Goal: Task Accomplishment & Management: Manage account settings

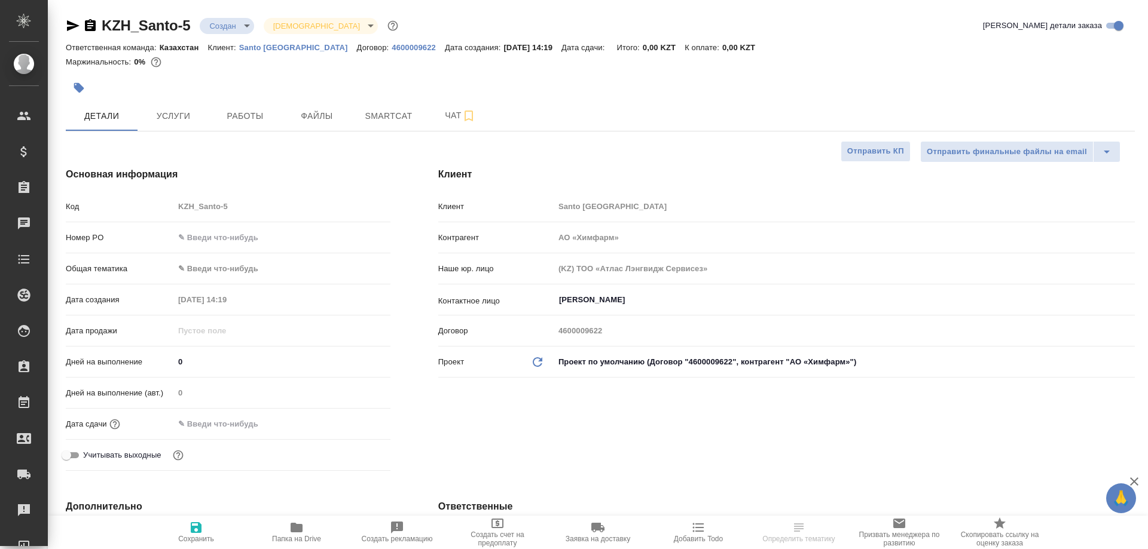
select select "RU"
click at [247, 104] on button "Работы" at bounding box center [245, 116] width 72 height 30
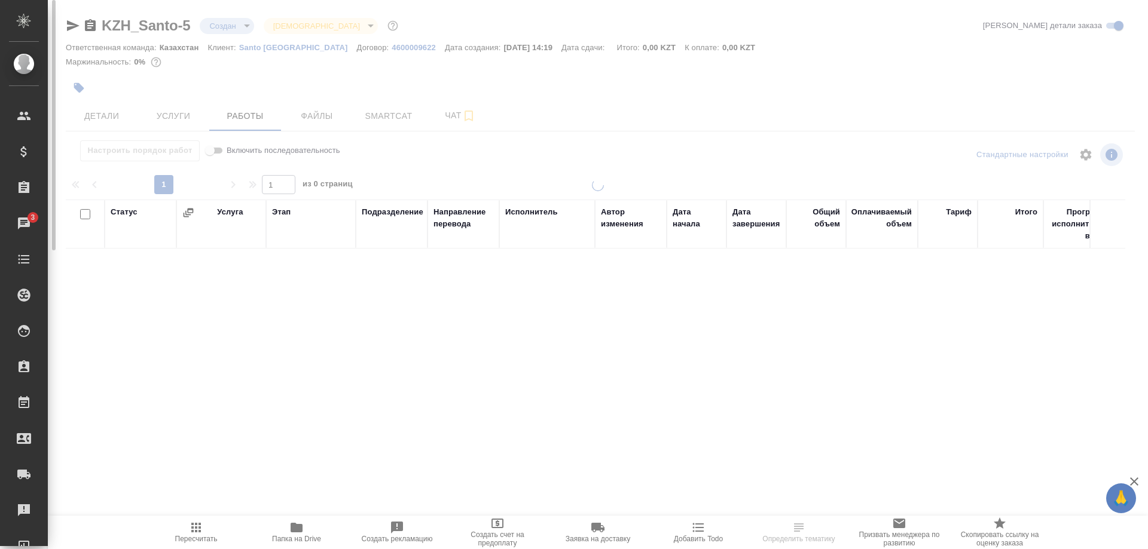
click at [286, 533] on span "Папка на Drive" at bounding box center [296, 532] width 86 height 23
click at [198, 532] on icon "button" at bounding box center [196, 528] width 10 height 10
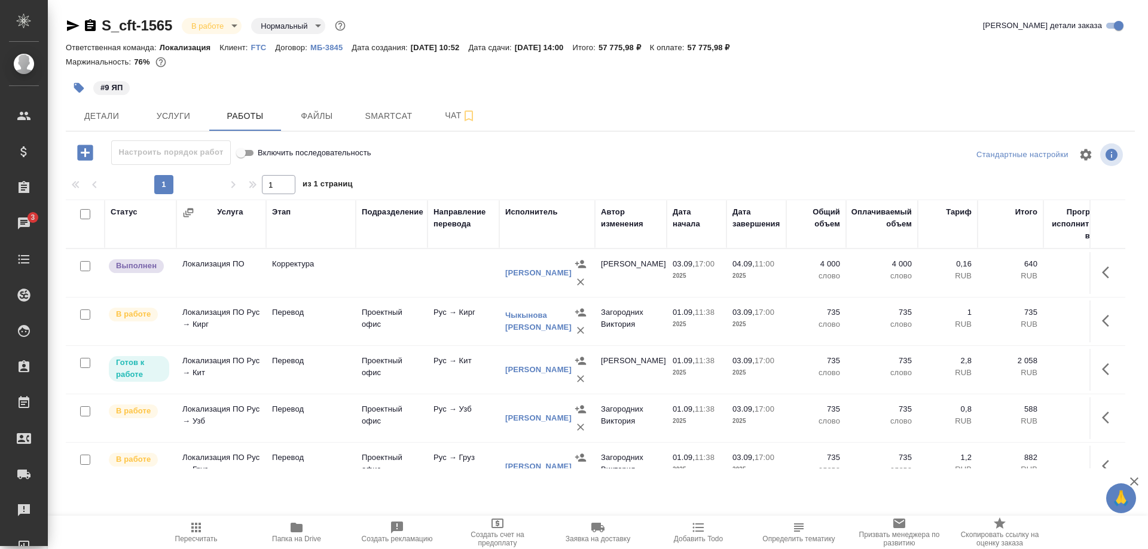
click at [199, 533] on icon "button" at bounding box center [196, 528] width 14 height 14
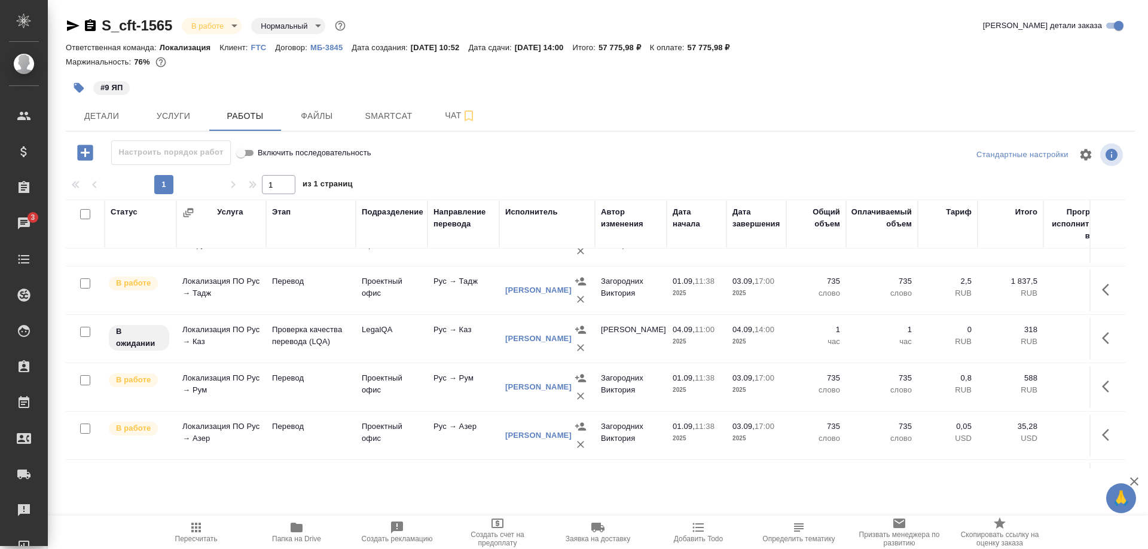
scroll to position [244, 0]
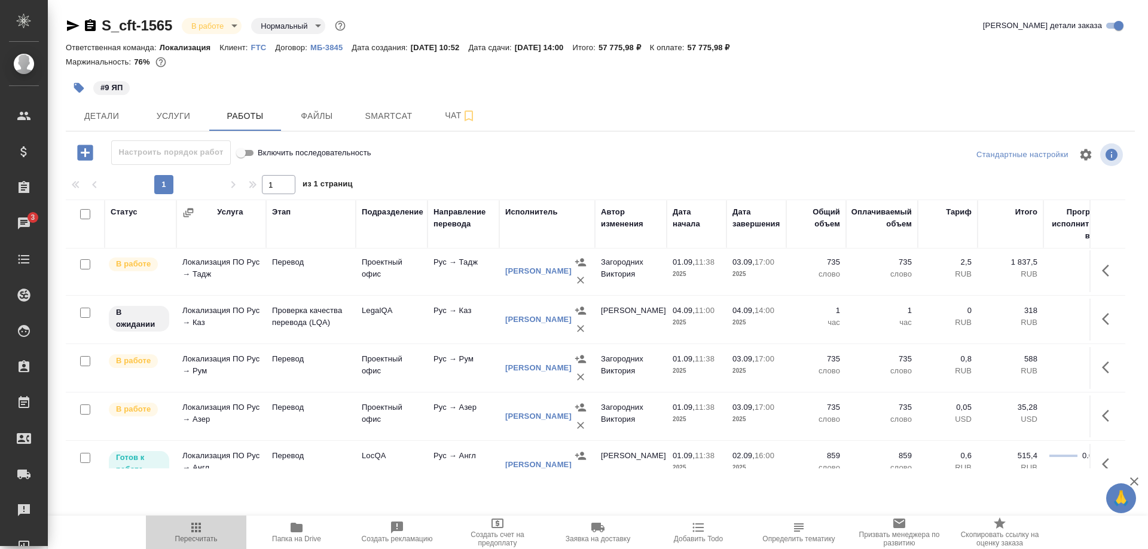
click at [187, 539] on span "Пересчитать" at bounding box center [196, 539] width 42 height 8
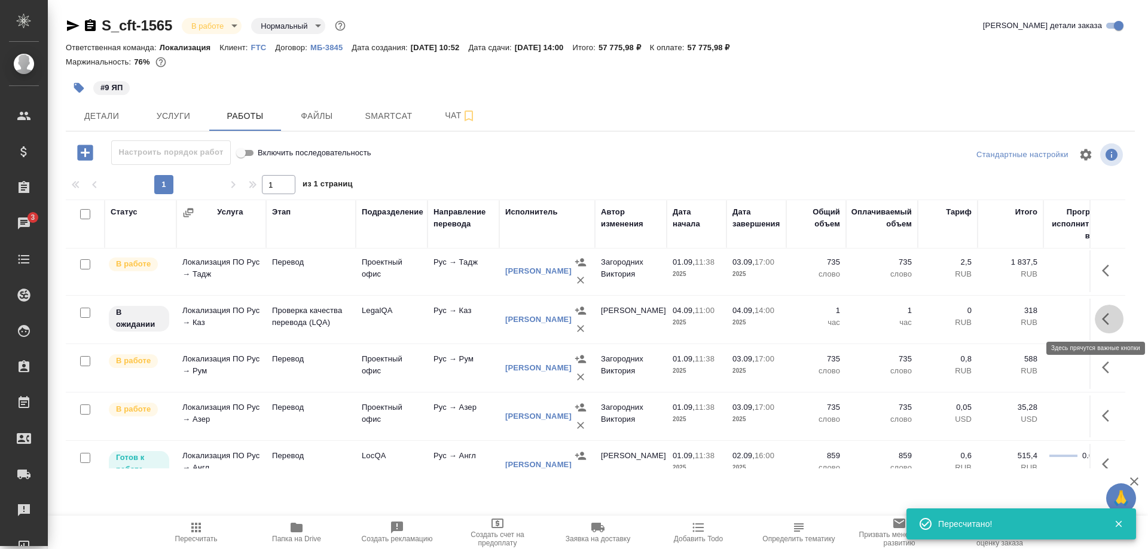
click at [1100, 317] on button "button" at bounding box center [1109, 319] width 29 height 29
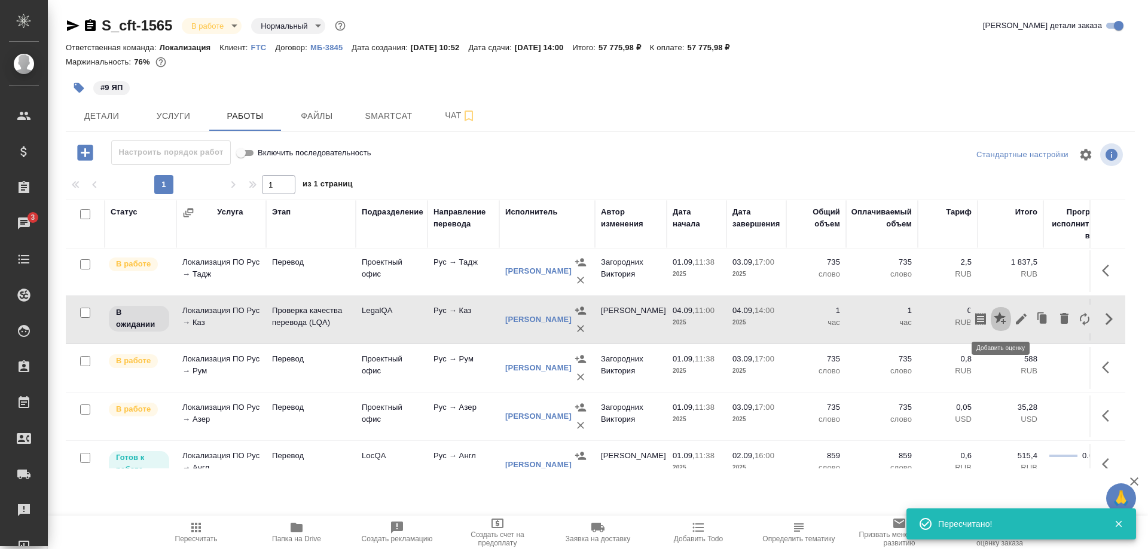
click at [998, 318] on icon "button" at bounding box center [1000, 318] width 12 height 12
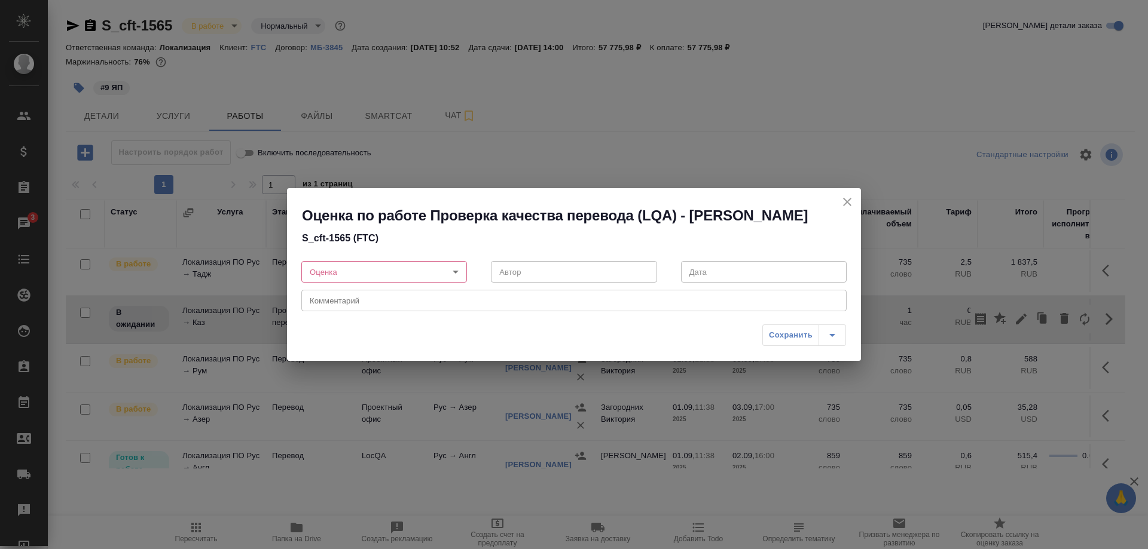
click at [842, 195] on icon "close" at bounding box center [847, 202] width 14 height 14
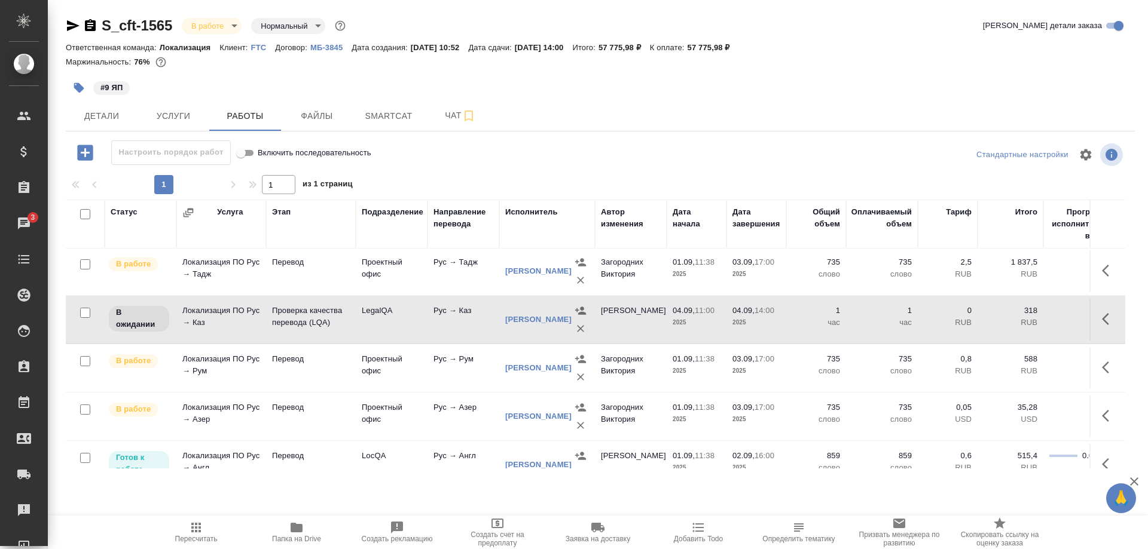
click at [1100, 320] on button "button" at bounding box center [1109, 319] width 29 height 29
click at [1021, 318] on icon "button" at bounding box center [1021, 319] width 11 height 11
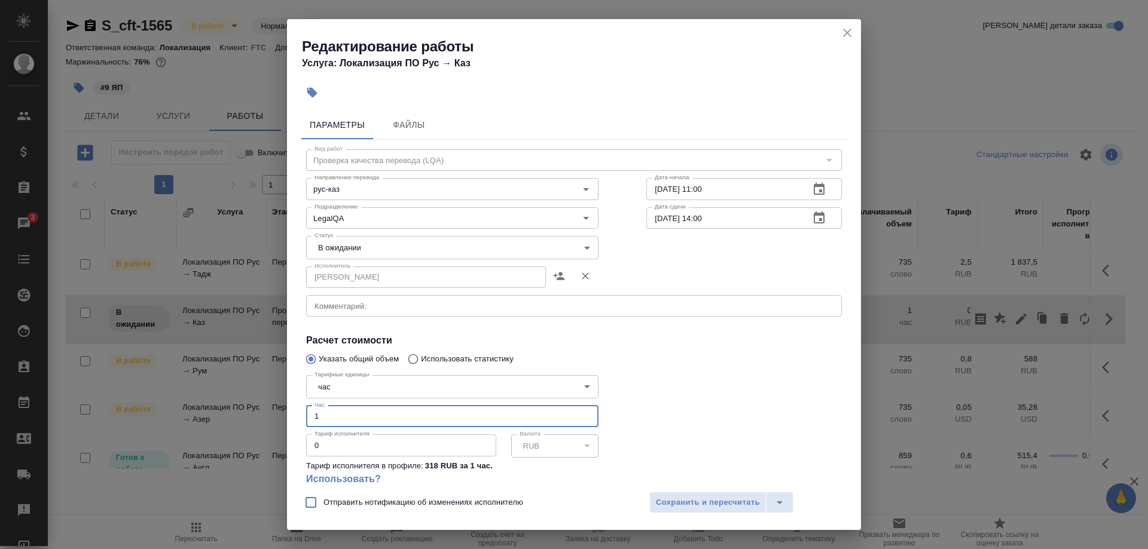
click at [374, 406] on input "1" at bounding box center [452, 417] width 292 height 22
type input "1.5"
click at [676, 497] on span "Сохранить и пересчитать" at bounding box center [708, 503] width 104 height 14
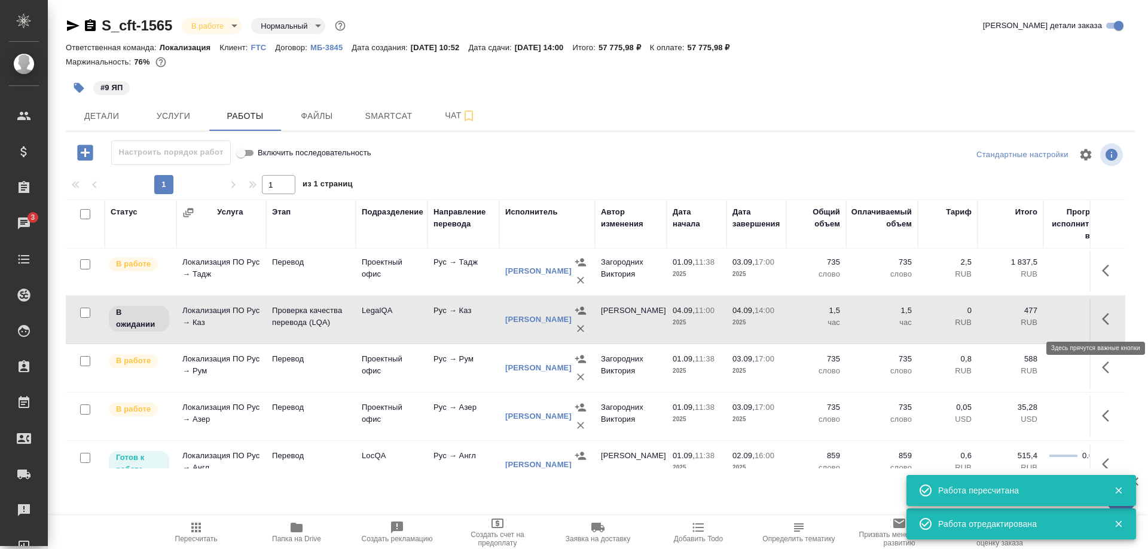
click at [1099, 319] on button "button" at bounding box center [1109, 319] width 29 height 29
click at [1017, 319] on icon "button" at bounding box center [1021, 319] width 14 height 14
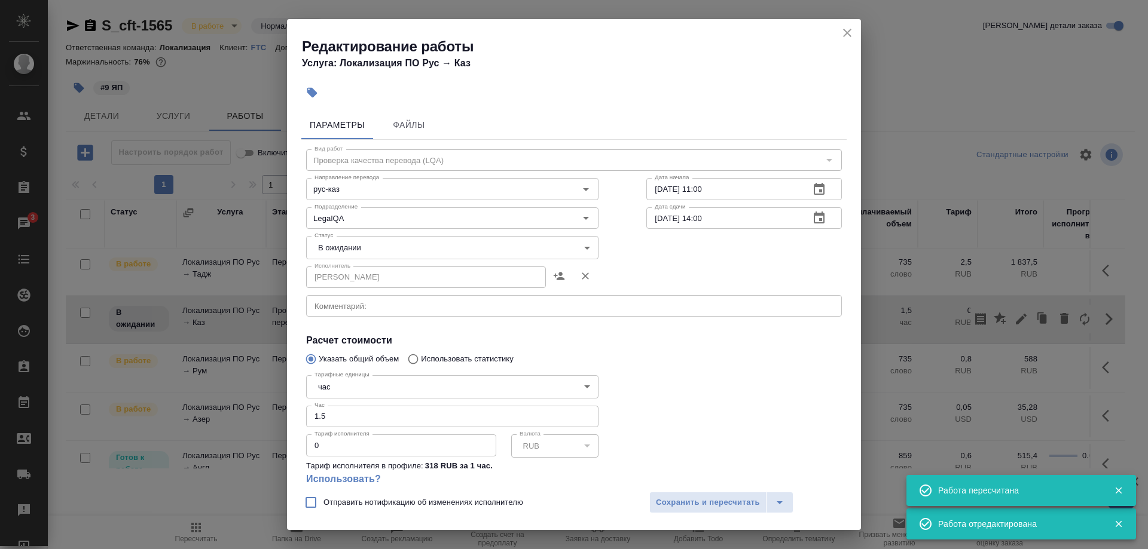
click at [411, 249] on body "🙏 .cls-1 fill:#fff; AWATERA Shirina Sabina Клиенты Спецификации Заказы 3 Чаты T…" at bounding box center [574, 274] width 1148 height 549
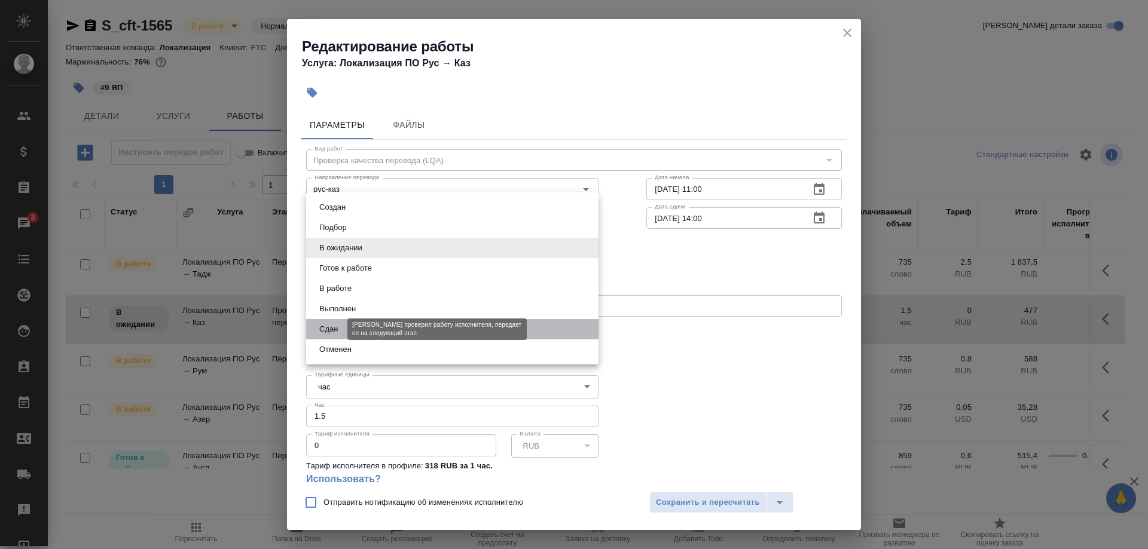
click at [333, 327] on button "Сдан" at bounding box center [329, 329] width 26 height 13
type input "closed"
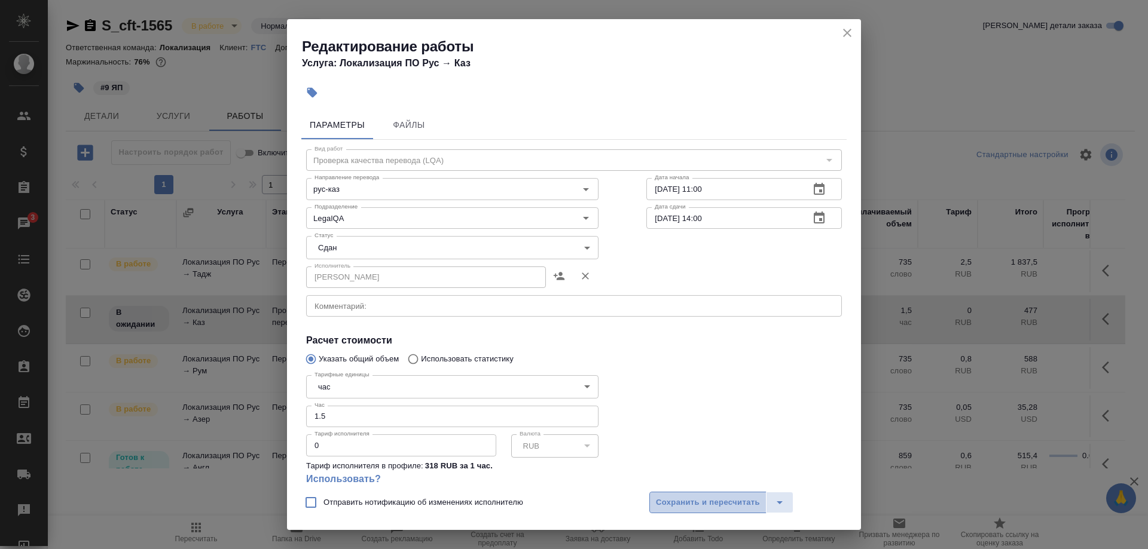
click at [659, 504] on span "Сохранить и пересчитать" at bounding box center [708, 503] width 104 height 14
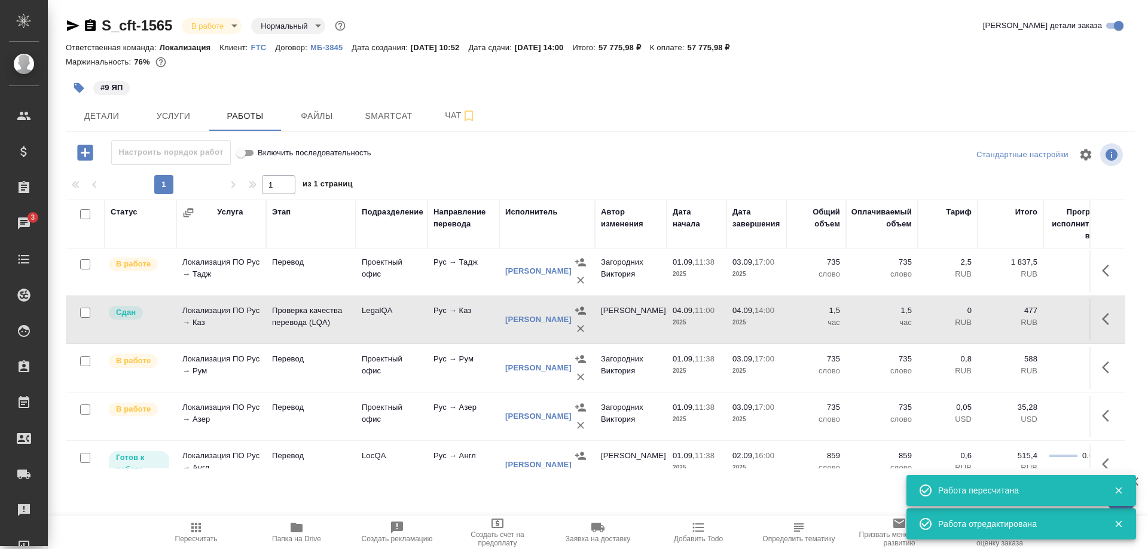
click at [197, 533] on icon "button" at bounding box center [196, 528] width 14 height 14
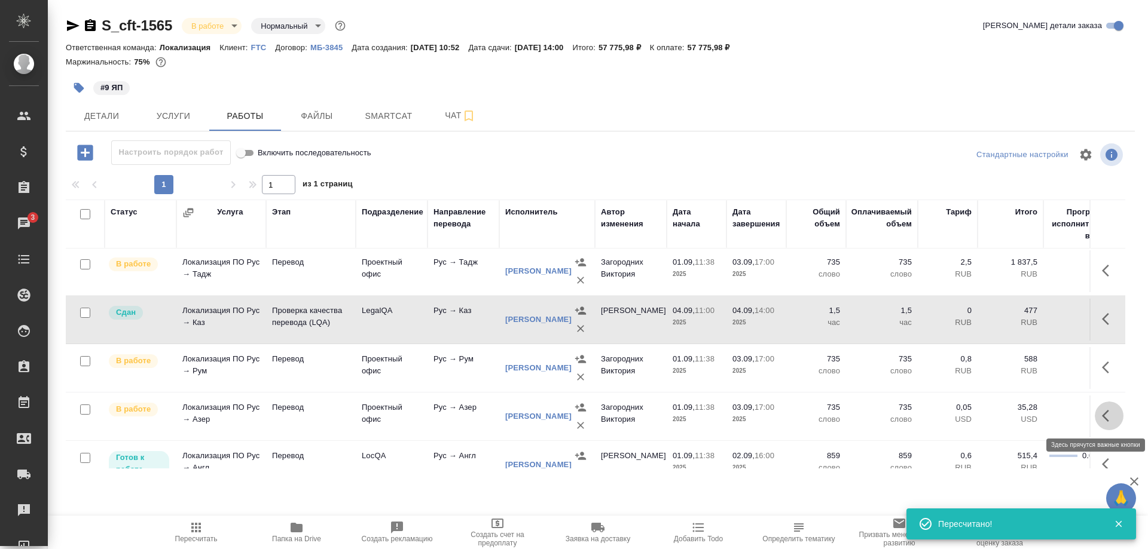
click at [1102, 414] on icon "button" at bounding box center [1109, 416] width 14 height 14
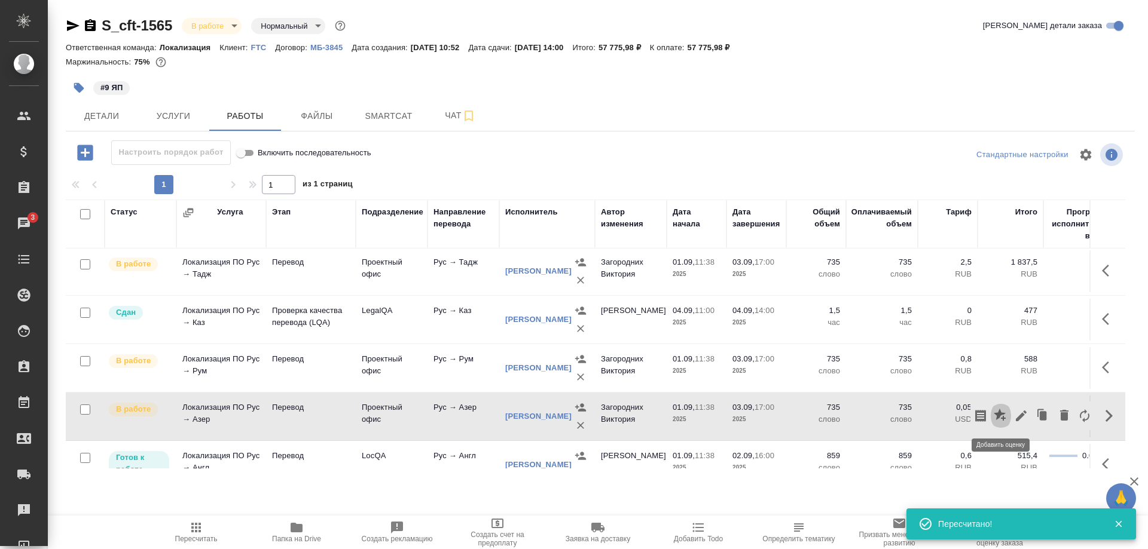
click at [996, 415] on icon "button" at bounding box center [1001, 416] width 14 height 14
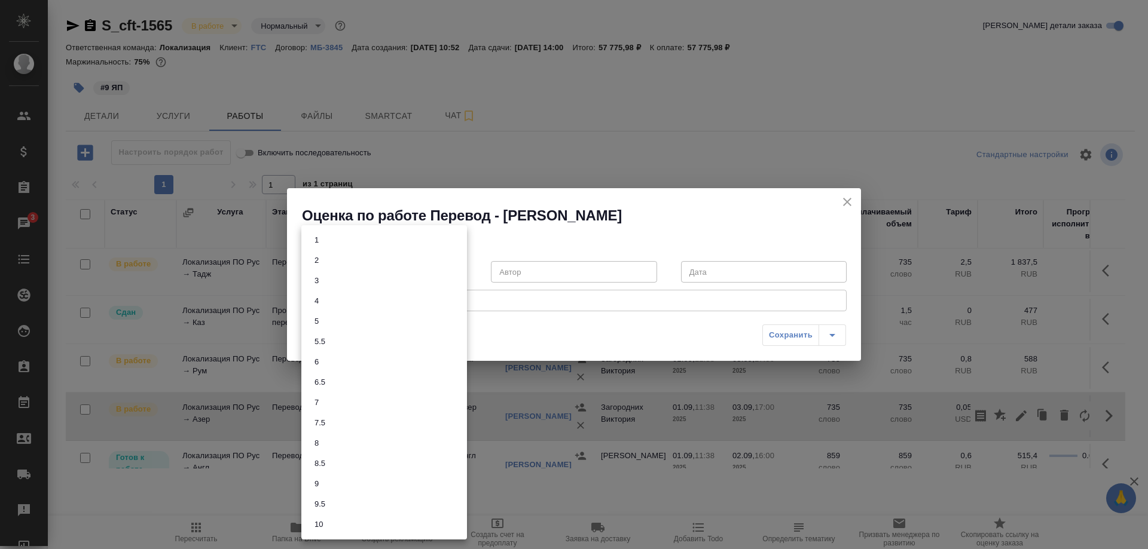
click at [438, 265] on body "🙏 .cls-1 fill:#fff; AWATERA Shirina Sabina Клиенты Спецификации Заказы 3 Чаты T…" at bounding box center [574, 274] width 1148 height 549
click at [334, 378] on li "6.5" at bounding box center [384, 382] width 166 height 20
type input "6.5"
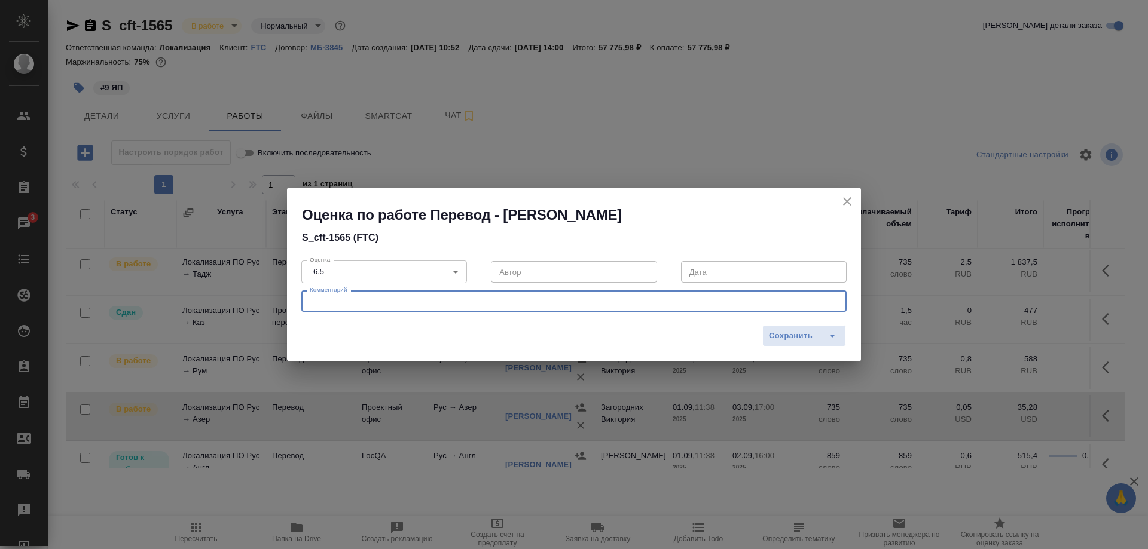
click at [371, 301] on textarea at bounding box center [574, 301] width 528 height 9
type textarea "Оформление сильно хромает, неразрывные пробелы вразброс"
click at [785, 334] on span "Сохранить" at bounding box center [791, 336] width 44 height 14
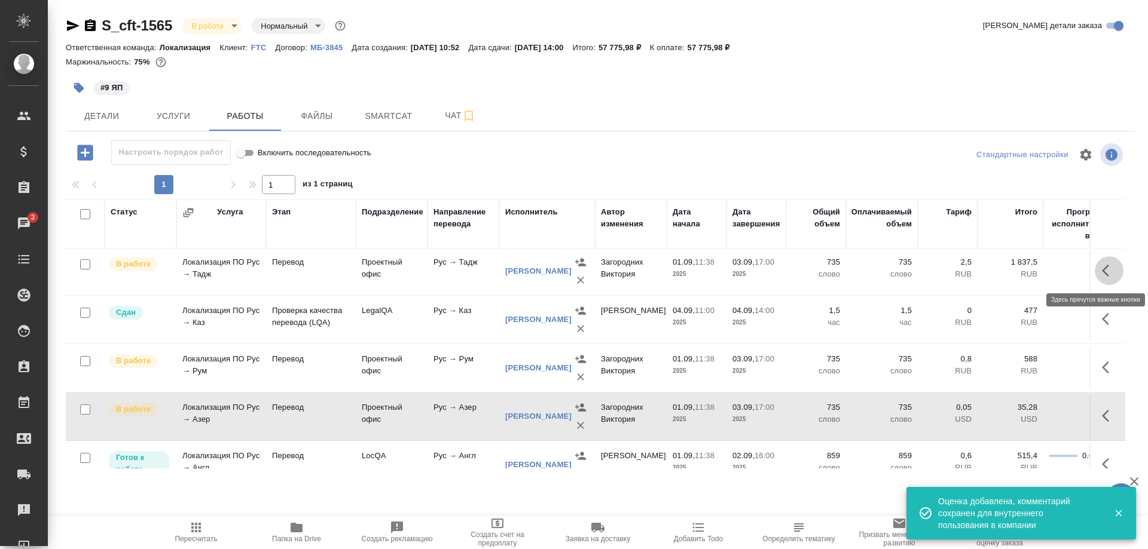
click at [1102, 273] on icon "button" at bounding box center [1109, 271] width 14 height 14
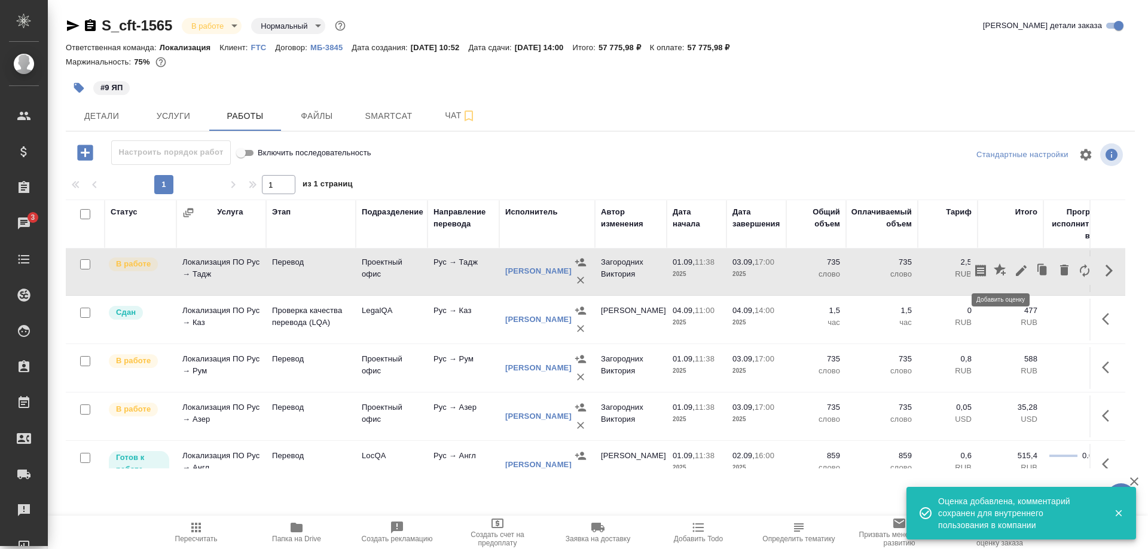
click at [997, 273] on icon "button" at bounding box center [1000, 270] width 12 height 12
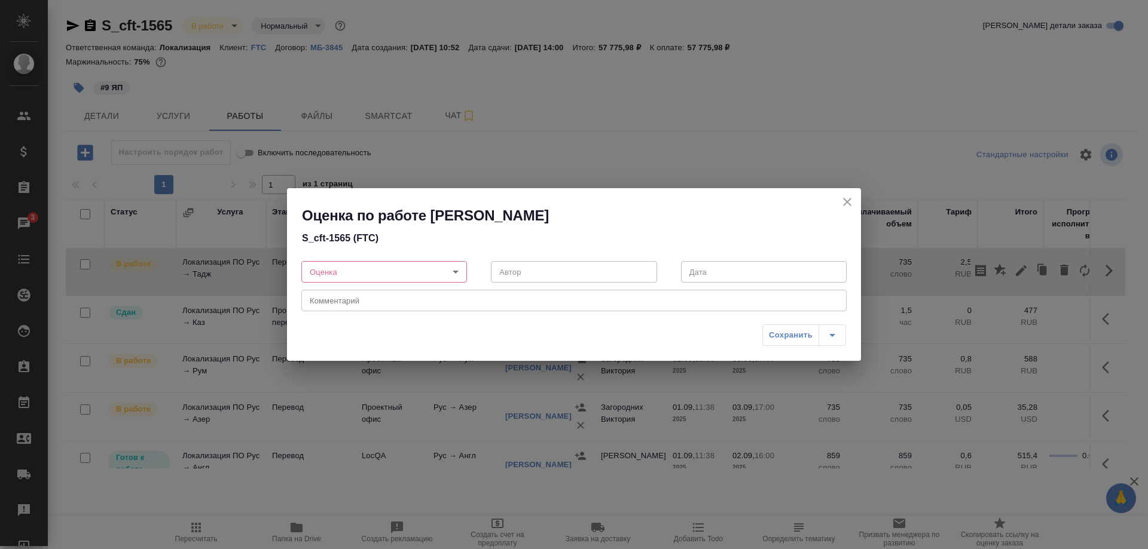
click at [438, 273] on body "🙏 .cls-1 fill:#fff; AWATERA Shirina Sabina Клиенты Спецификации Заказы 3 Чаты T…" at bounding box center [574, 274] width 1148 height 549
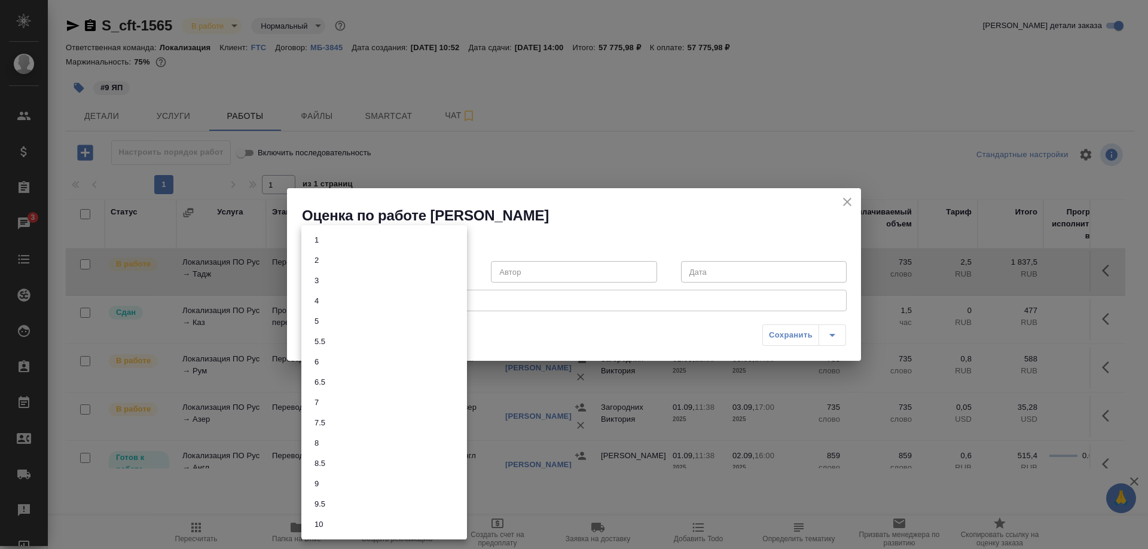
drag, startPoint x: 323, startPoint y: 436, endPoint x: 339, endPoint y: 436, distance: 16.2
click at [323, 438] on li "8" at bounding box center [384, 443] width 166 height 20
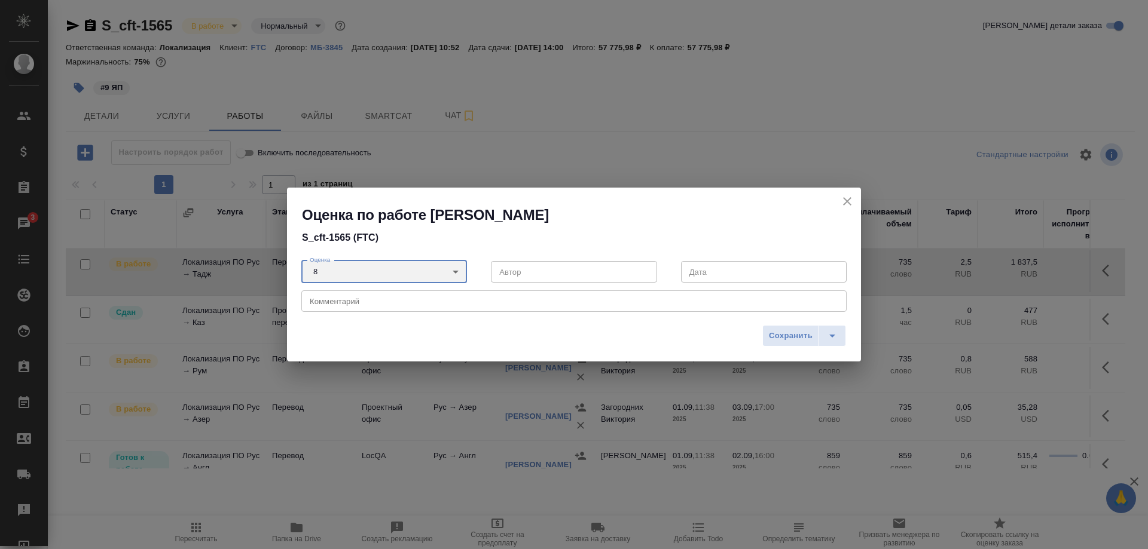
type input "8"
click at [783, 334] on span "Сохранить" at bounding box center [791, 336] width 44 height 14
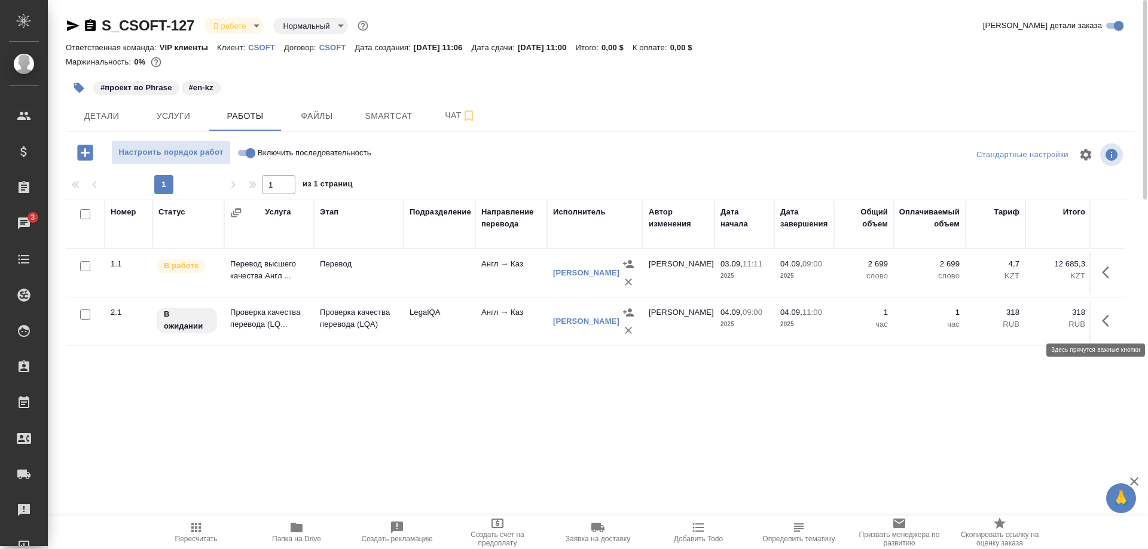
click at [1103, 322] on icon "button" at bounding box center [1105, 321] width 7 height 12
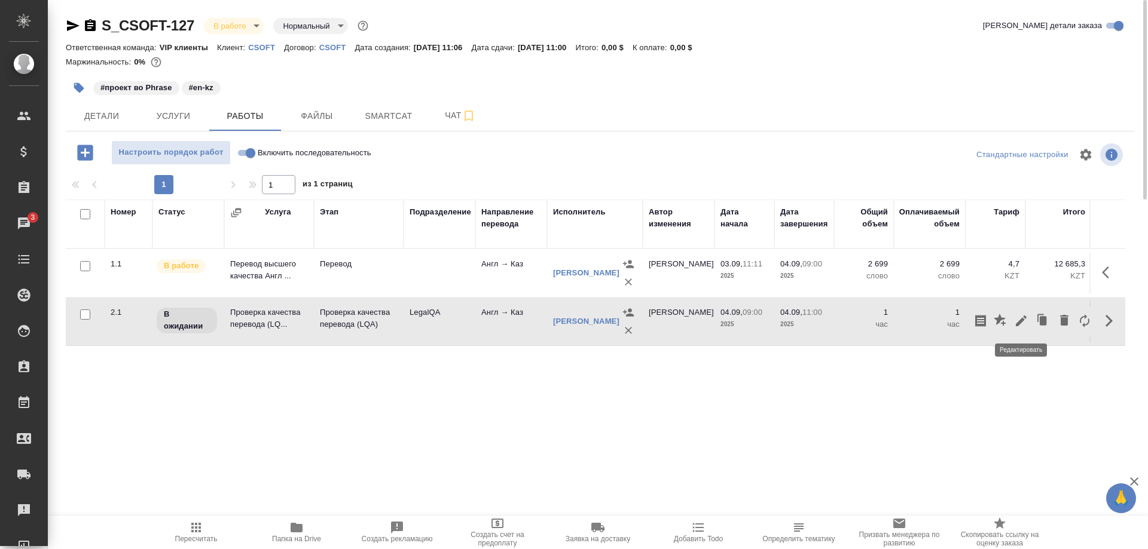
click at [1014, 319] on icon "button" at bounding box center [1021, 321] width 14 height 14
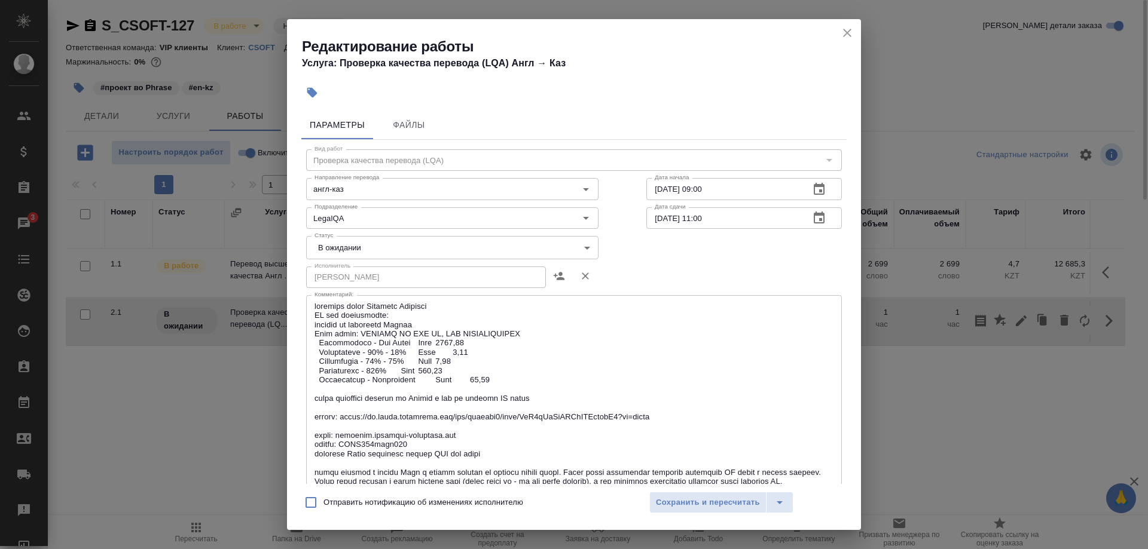
click at [481, 248] on body "🙏 .cls-1 fill:#fff; AWATERA Shirina Sabina Клиенты Спецификации Заказы 3 Чаты T…" at bounding box center [574, 274] width 1148 height 549
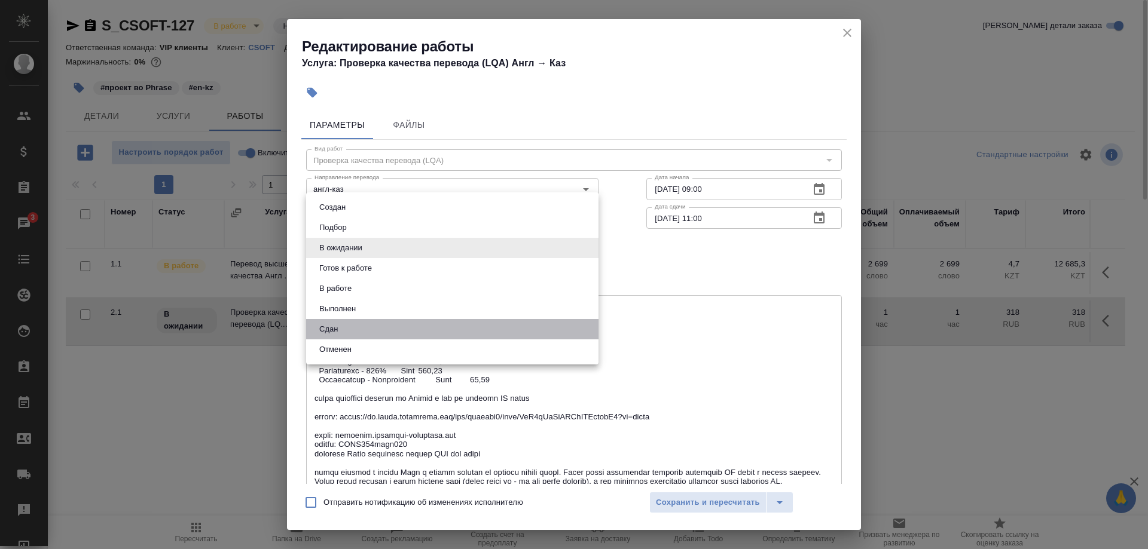
click at [350, 325] on li "Сдан" at bounding box center [452, 329] width 292 height 20
type input "closed"
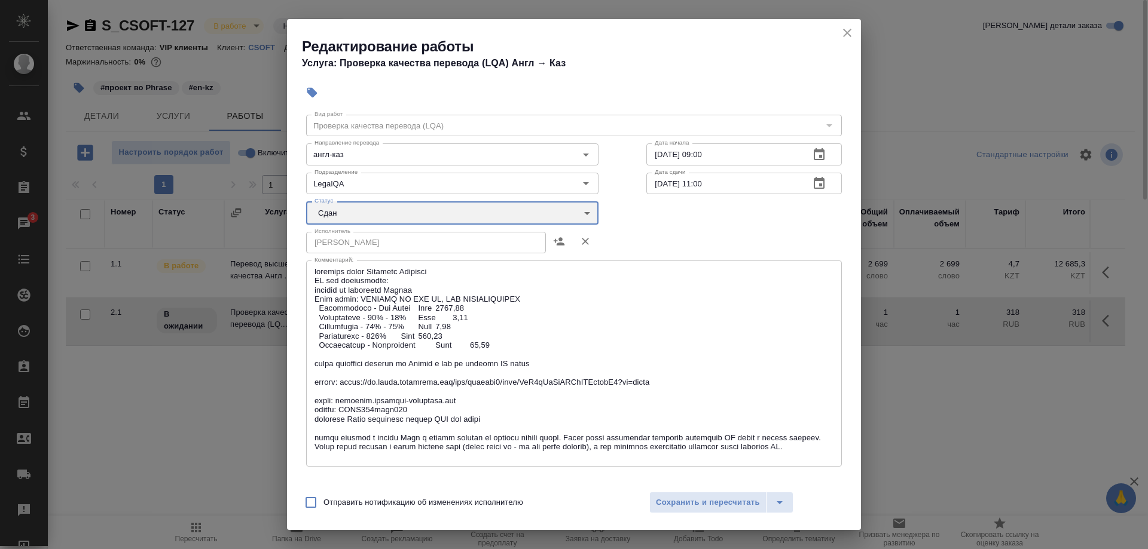
scroll to position [61, 0]
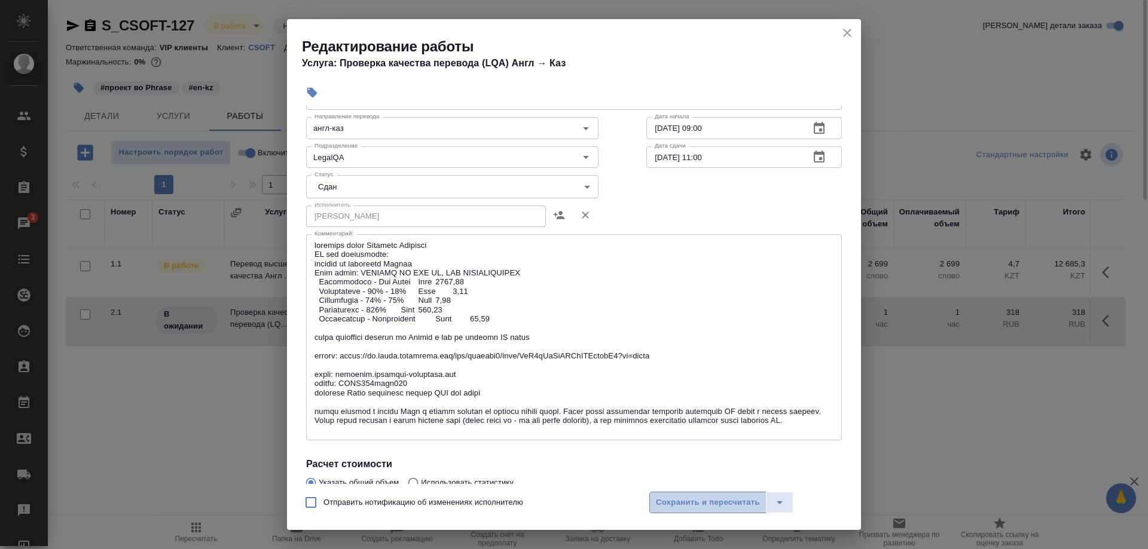
click at [677, 500] on span "Сохранить и пересчитать" at bounding box center [708, 503] width 104 height 14
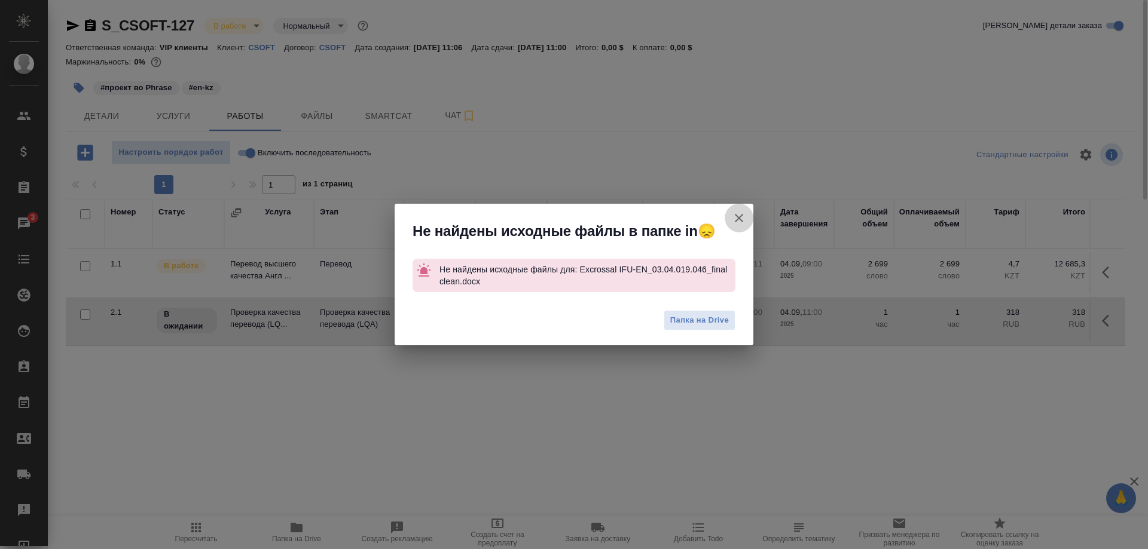
click at [730, 215] on button "Группировать работы по услугам" at bounding box center [739, 218] width 29 height 29
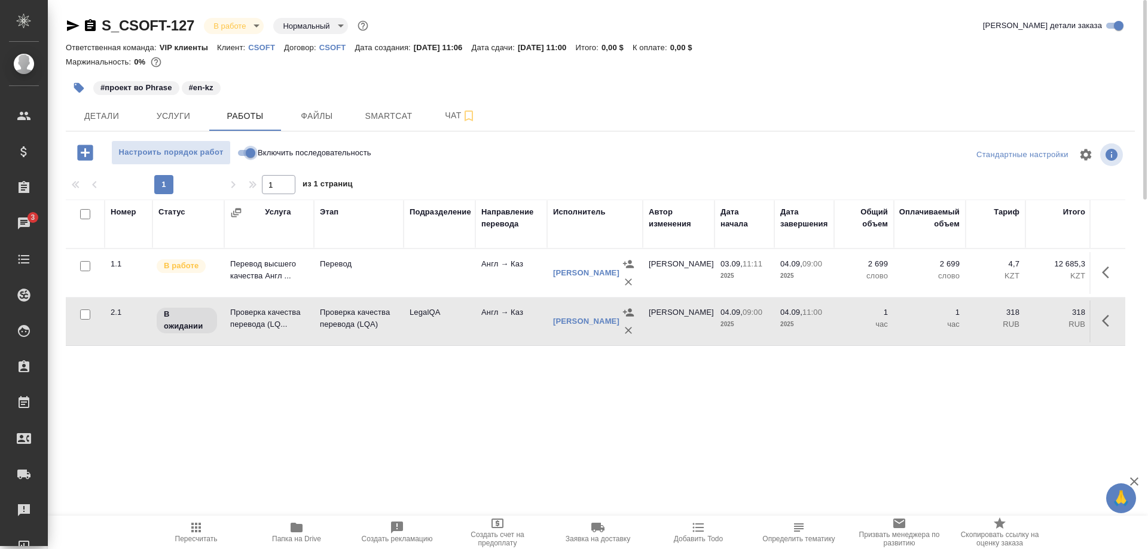
click at [246, 152] on input "Включить последовательность" at bounding box center [250, 153] width 43 height 14
checkbox input "true"
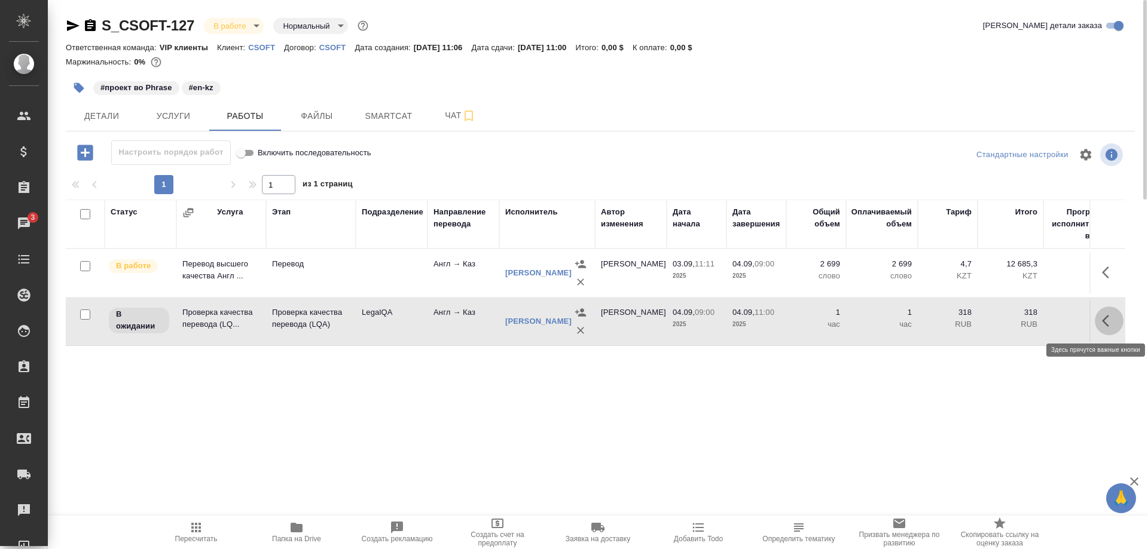
click at [1101, 317] on button "button" at bounding box center [1109, 321] width 29 height 29
click at [1020, 321] on icon "button" at bounding box center [1021, 321] width 11 height 11
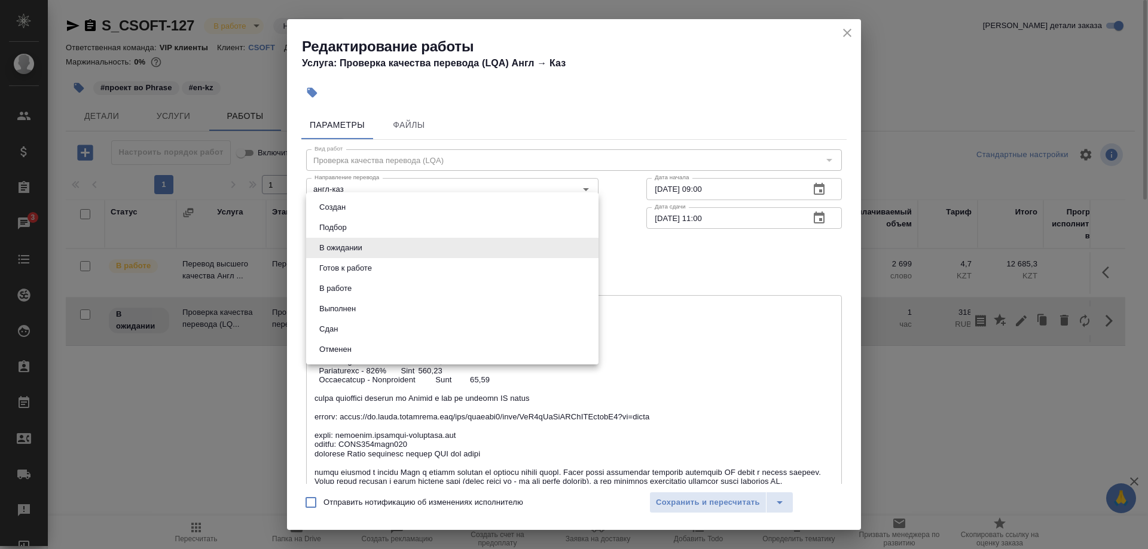
click at [485, 243] on body "🙏 .cls-1 fill:#fff; AWATERA Shirina Sabina Клиенты Спецификации Заказы 3 Чаты T…" at bounding box center [574, 274] width 1148 height 549
click at [348, 326] on li "Сдан" at bounding box center [452, 329] width 292 height 20
type input "closed"
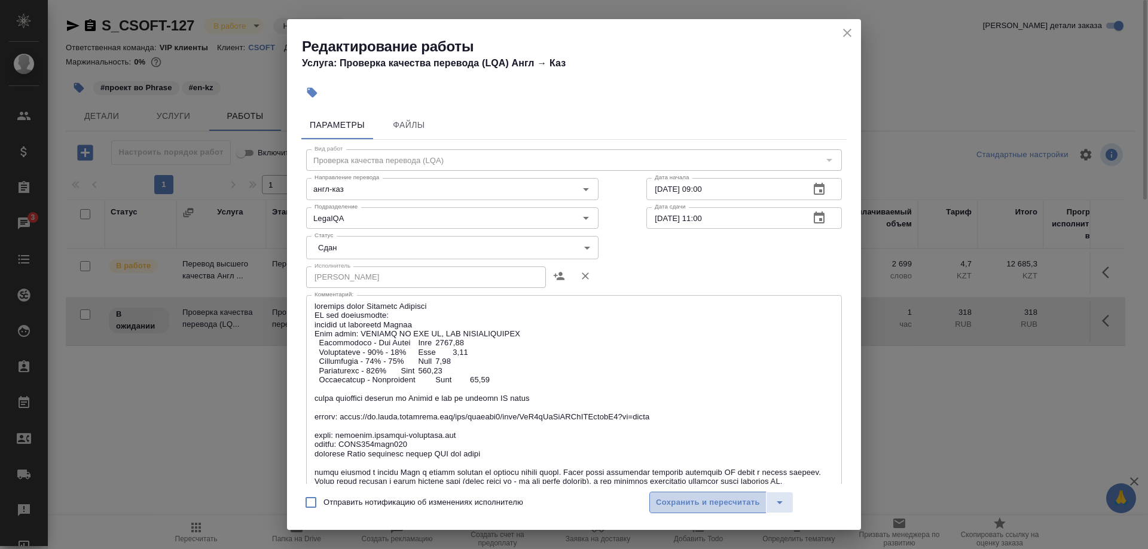
click at [668, 499] on span "Сохранить и пересчитать" at bounding box center [708, 503] width 104 height 14
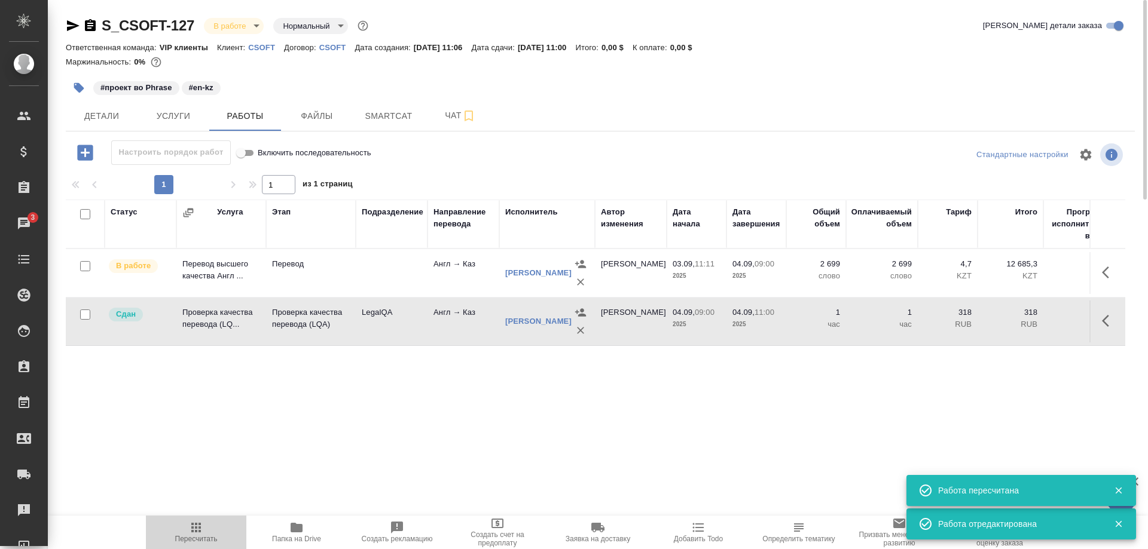
click at [199, 531] on icon "button" at bounding box center [196, 528] width 10 height 10
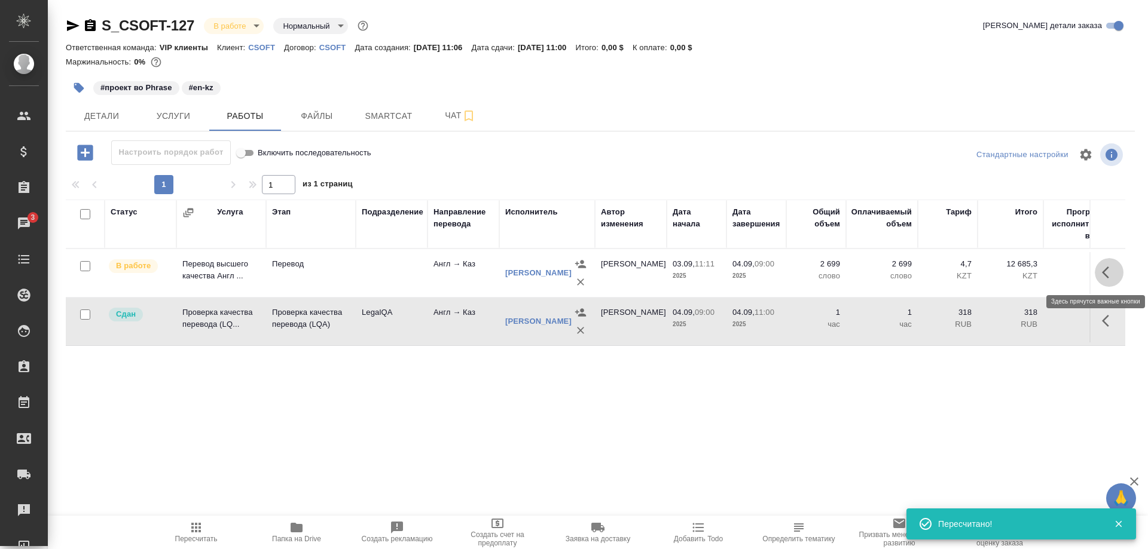
click at [1099, 270] on button "button" at bounding box center [1109, 272] width 29 height 29
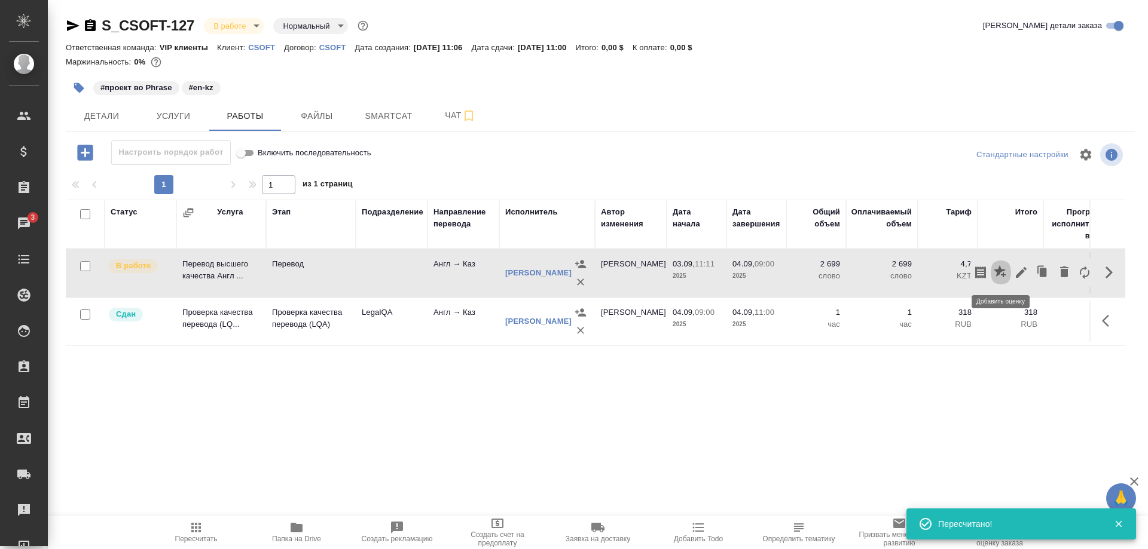
click at [1001, 273] on icon "button" at bounding box center [1001, 272] width 14 height 14
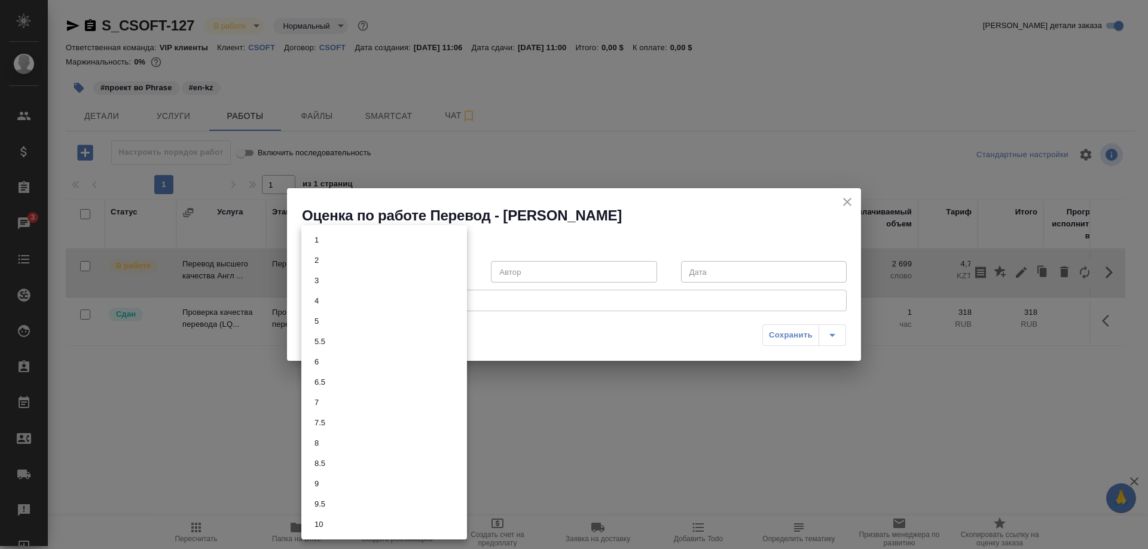
click at [416, 270] on body "🙏 .cls-1 fill:#fff; AWATERA Shirina Sabina Клиенты Спецификации Заказы 3 Чаты T…" at bounding box center [574, 274] width 1148 height 549
click at [315, 406] on button "7" at bounding box center [316, 402] width 11 height 13
type input "7"
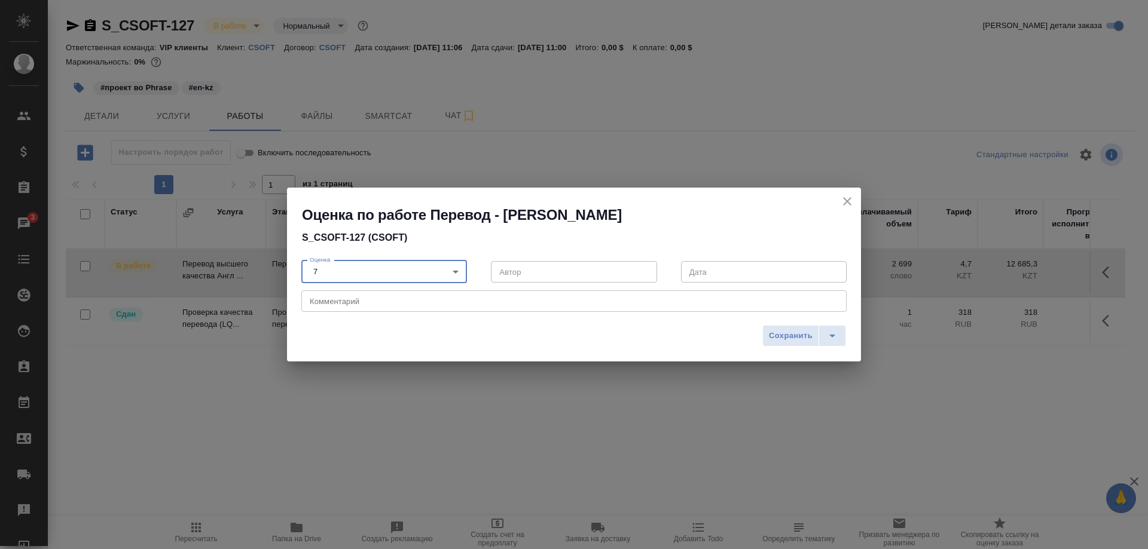
click at [401, 299] on textarea at bounding box center [574, 301] width 528 height 9
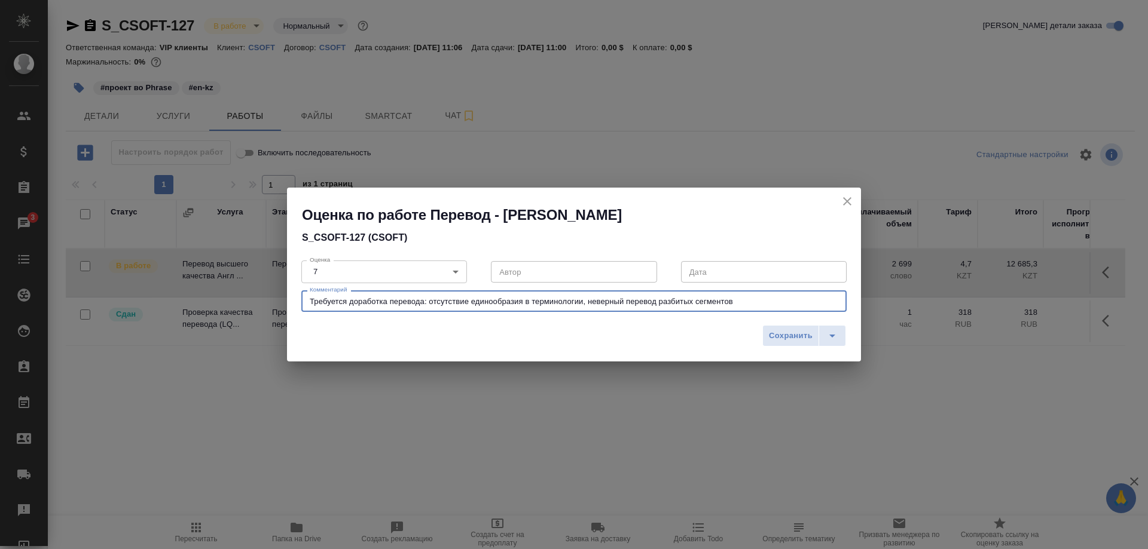
click at [591, 301] on textarea "Требуется доработка перевода: отсутствие единообразия в терминологии, неверный …" at bounding box center [574, 301] width 528 height 9
type textarea "Требуется доработка перевода: отсутствие единообразия в терминологии, несвязный…"
click at [772, 333] on span "Сохранить" at bounding box center [791, 336] width 44 height 14
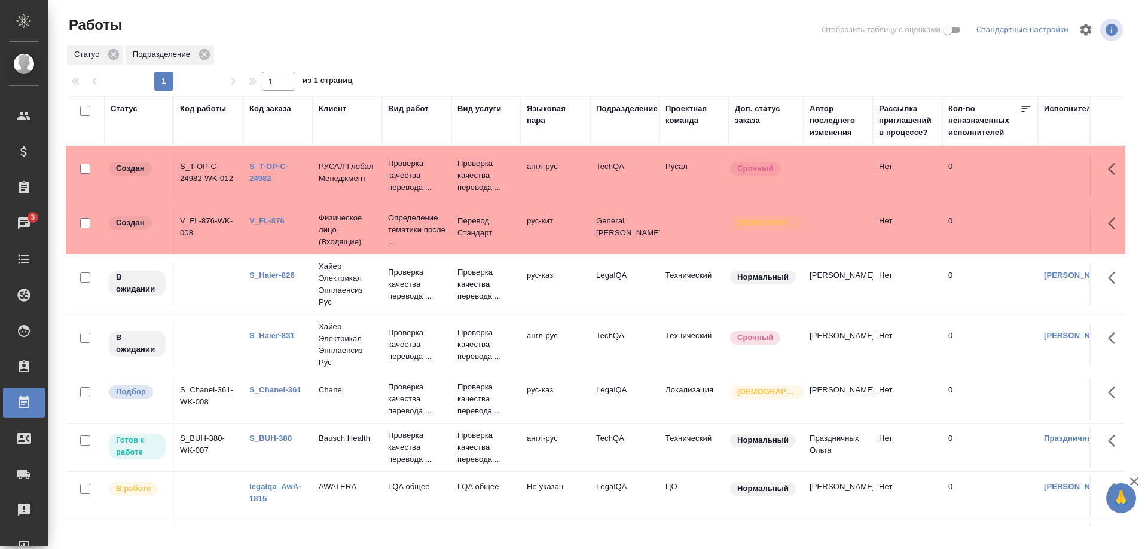
click at [286, 394] on link "S_Chanel-361" at bounding box center [275, 390] width 52 height 9
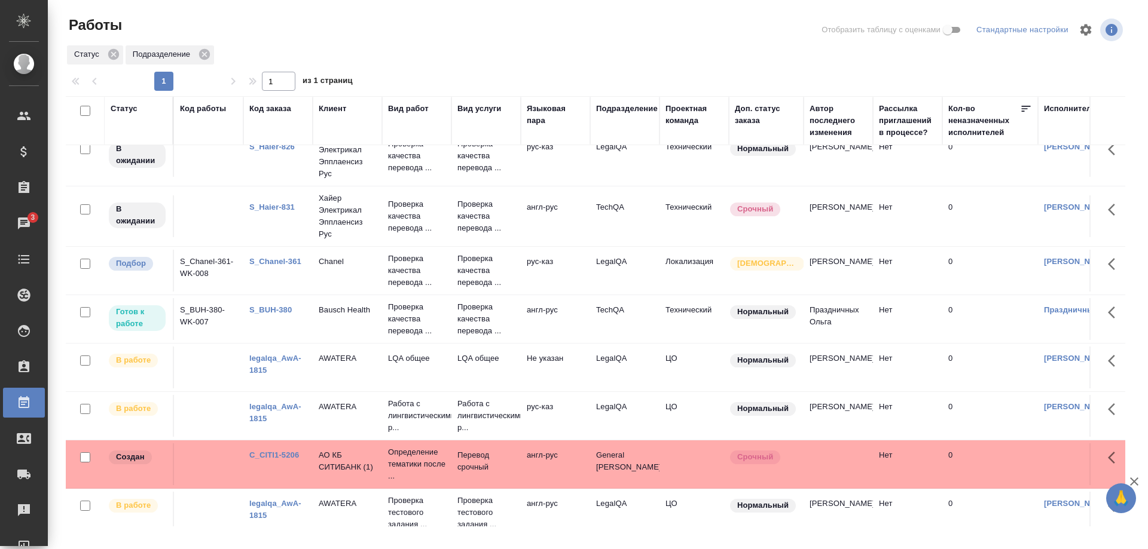
scroll to position [126, 0]
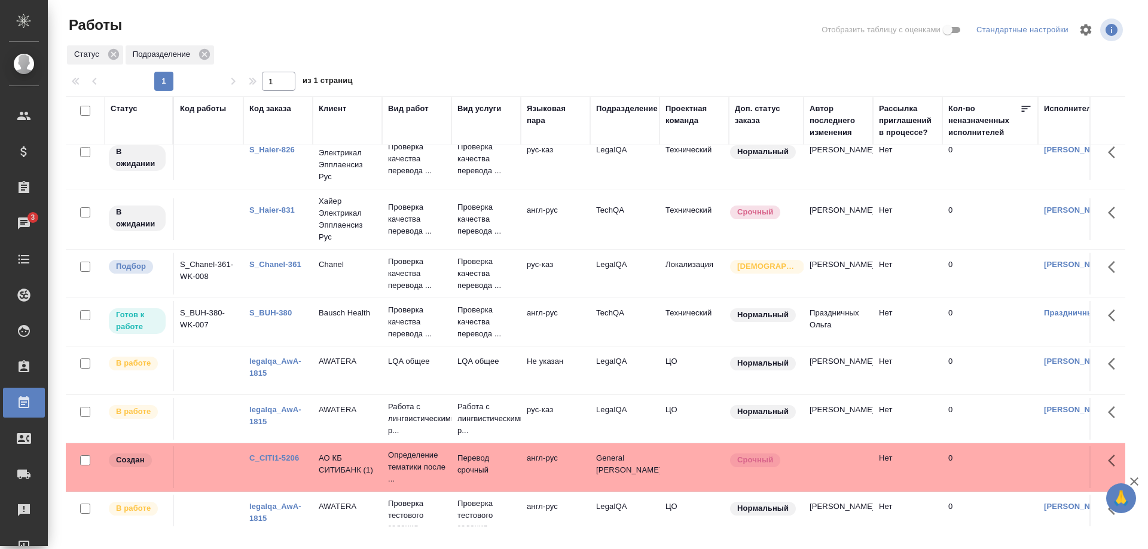
click at [286, 268] on link "S_Chanel-361" at bounding box center [275, 264] width 52 height 9
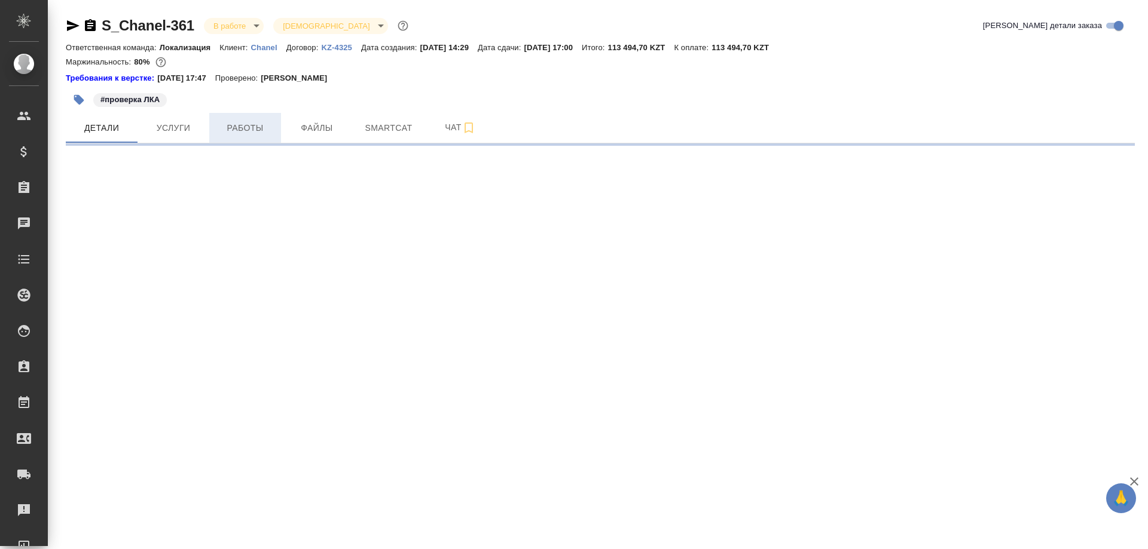
click at [255, 128] on span "Работы" at bounding box center [244, 128] width 57 height 15
select select "RU"
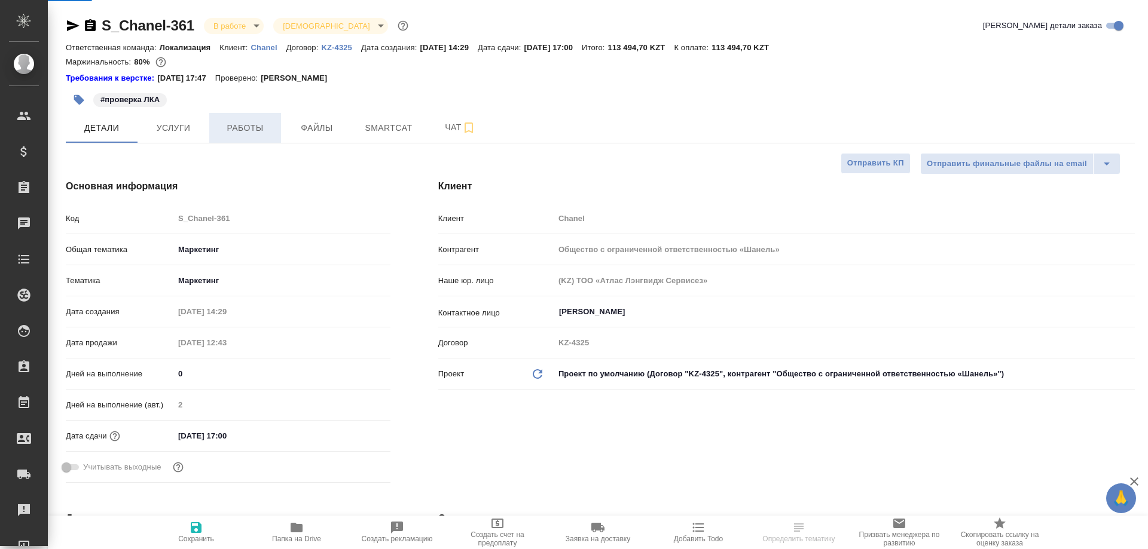
type textarea "x"
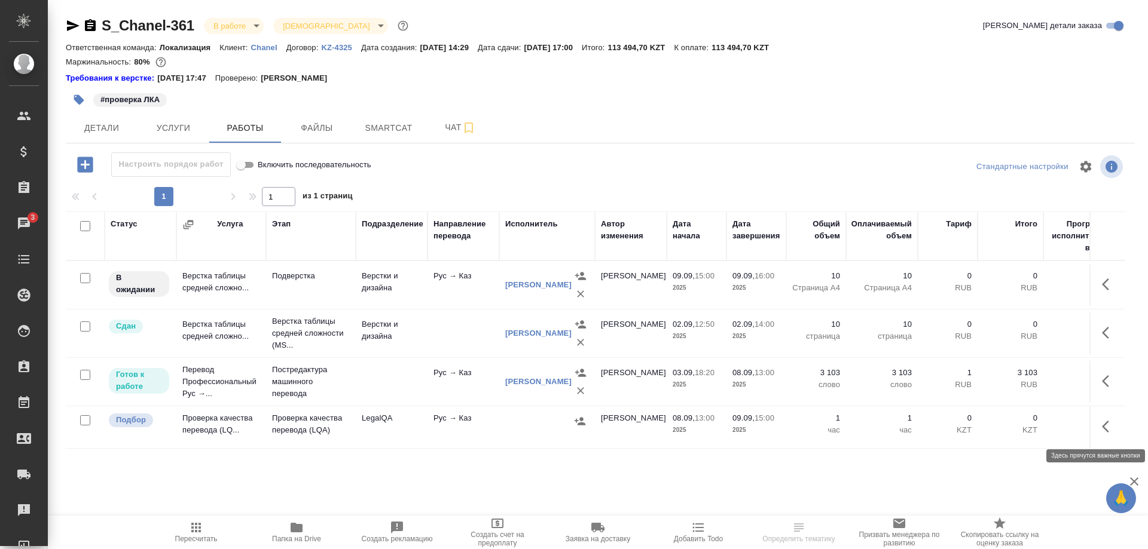
click at [1098, 429] on button "button" at bounding box center [1109, 426] width 29 height 29
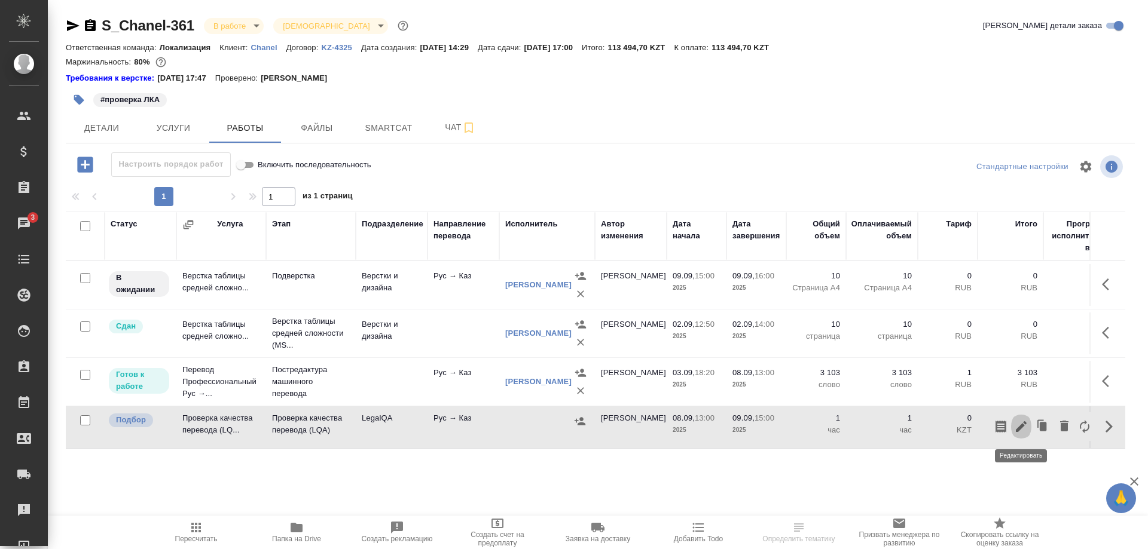
click at [1015, 425] on icon "button" at bounding box center [1021, 427] width 14 height 14
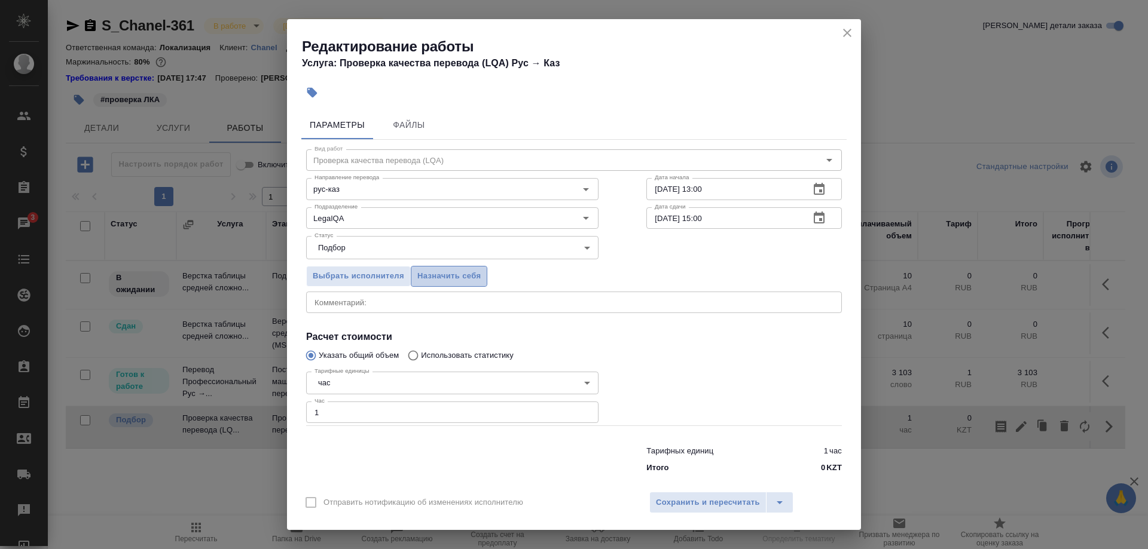
click at [454, 274] on button "Назначить себя" at bounding box center [449, 276] width 77 height 21
click at [671, 496] on span "Сохранить и пересчитать" at bounding box center [708, 503] width 104 height 14
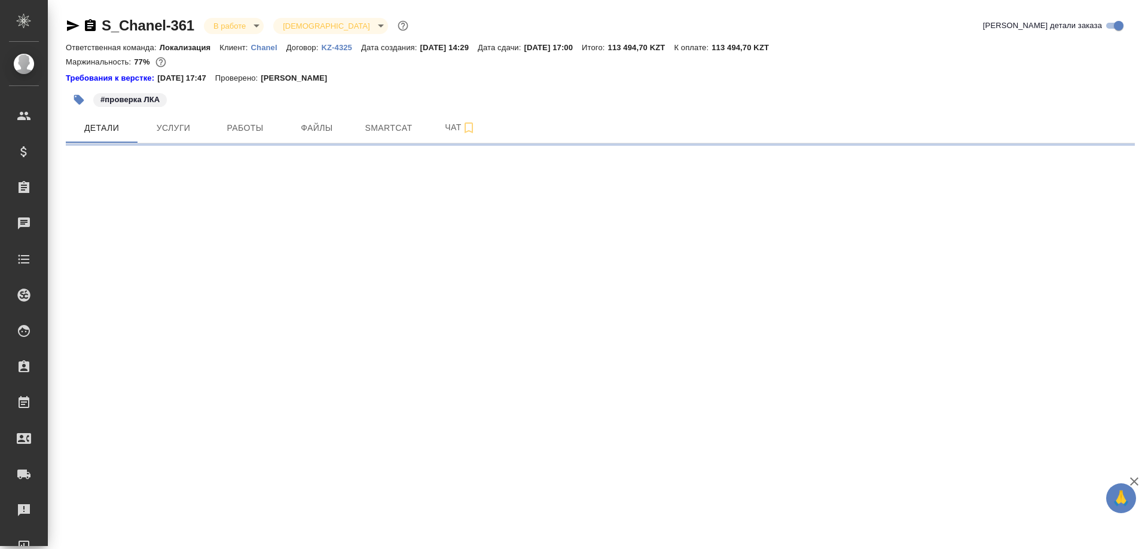
select select "RU"
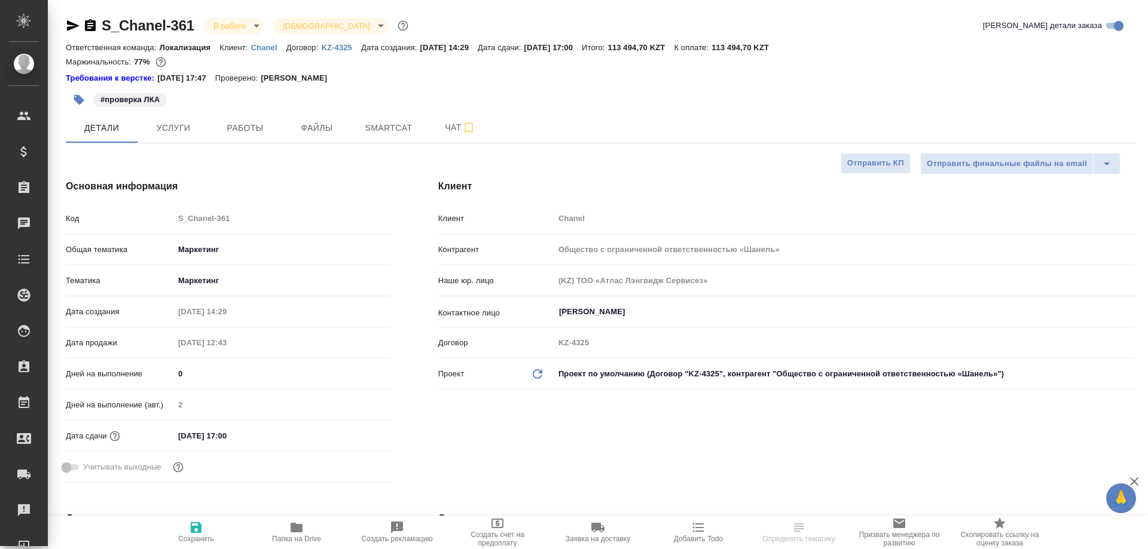
type textarea "x"
click at [255, 129] on span "Работы" at bounding box center [244, 128] width 57 height 15
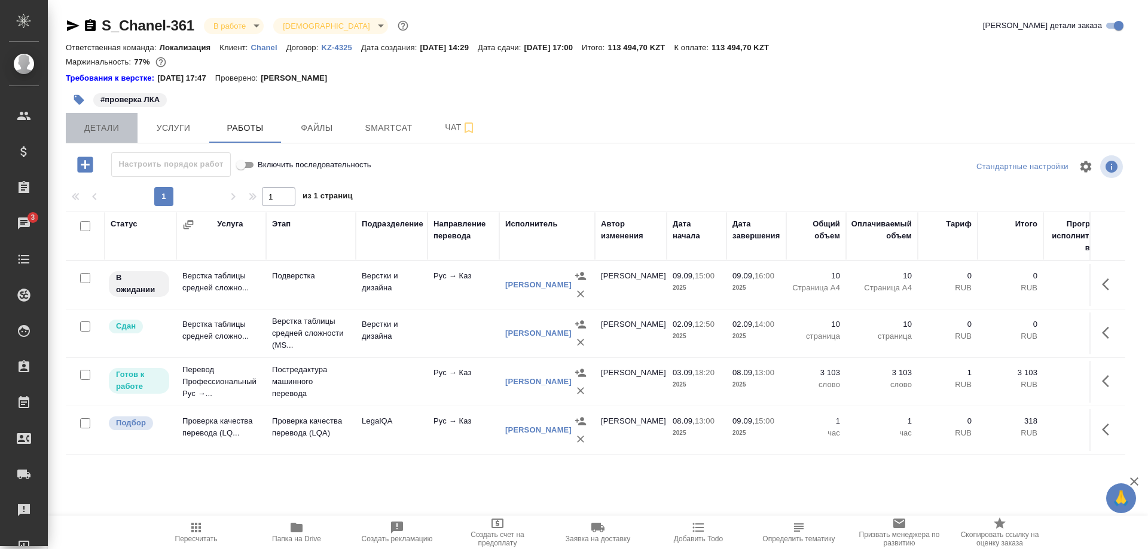
click at [106, 123] on span "Детали" at bounding box center [101, 128] width 57 height 15
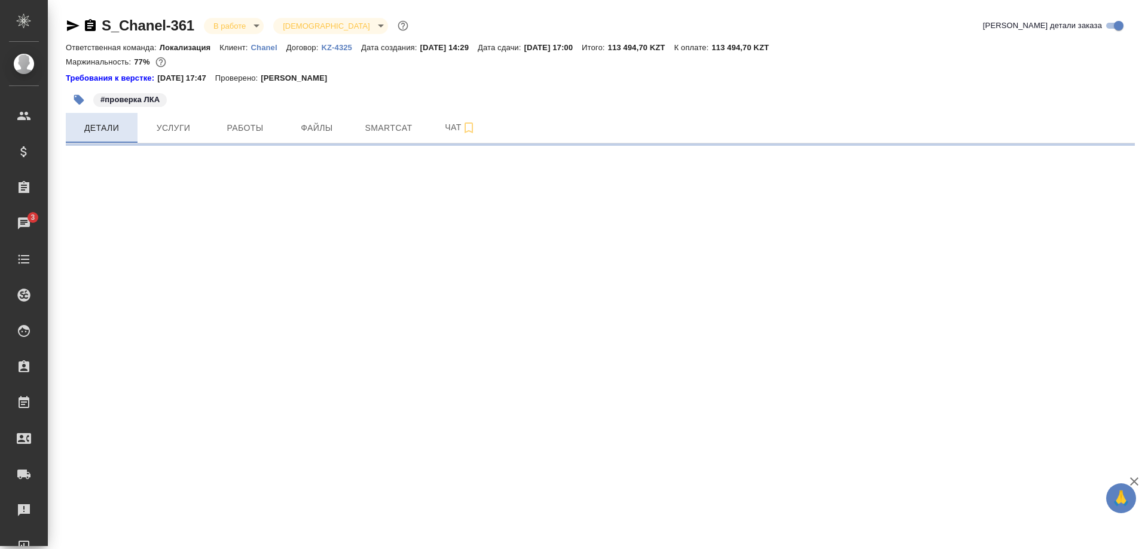
select select "RU"
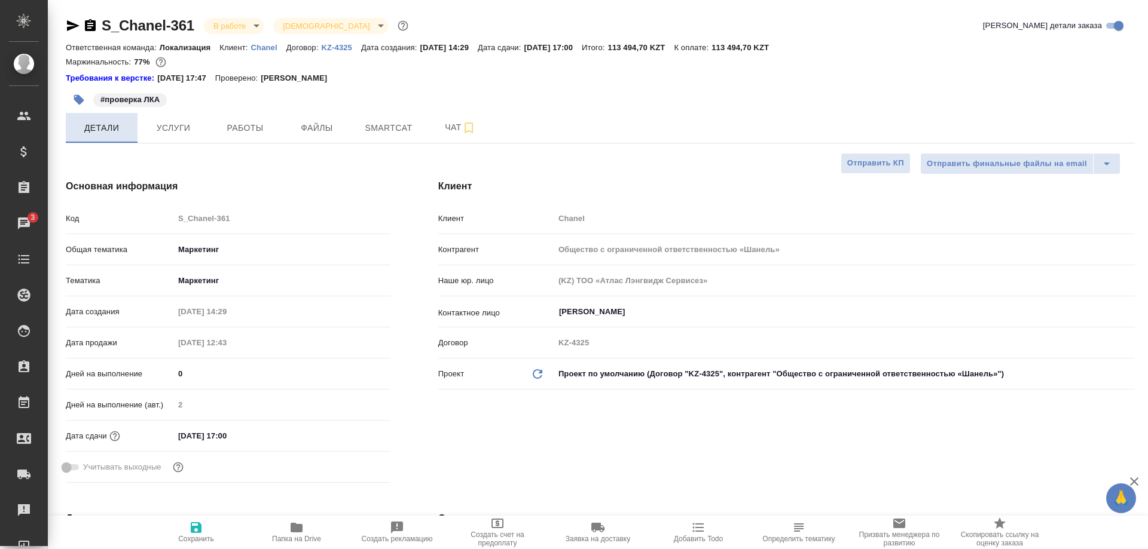
type textarea "x"
click at [259, 48] on p "Chanel" at bounding box center [268, 47] width 35 height 9
type textarea "x"
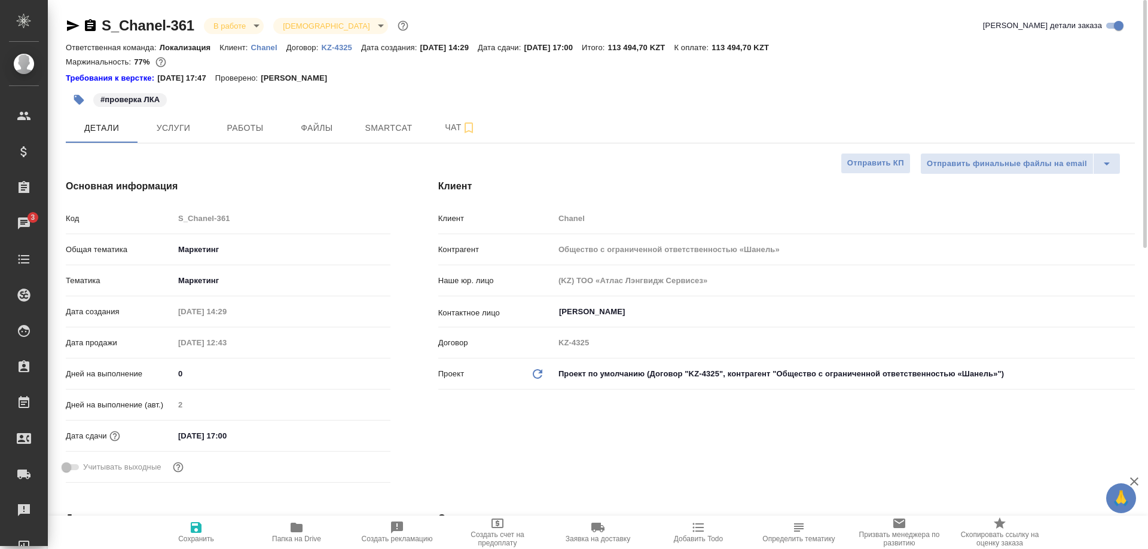
type textarea "x"
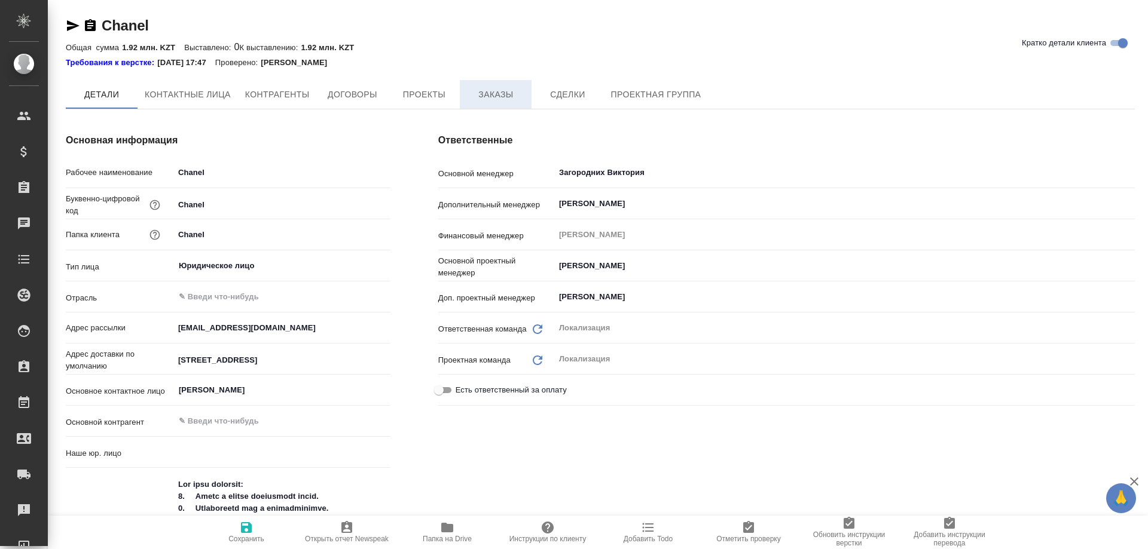
type textarea "x"
click at [505, 99] on span "Заказы" at bounding box center [495, 94] width 57 height 15
type input "(OTP) Общество с ограниченной ответственностью «Вектор Развития»"
type textarea "x"
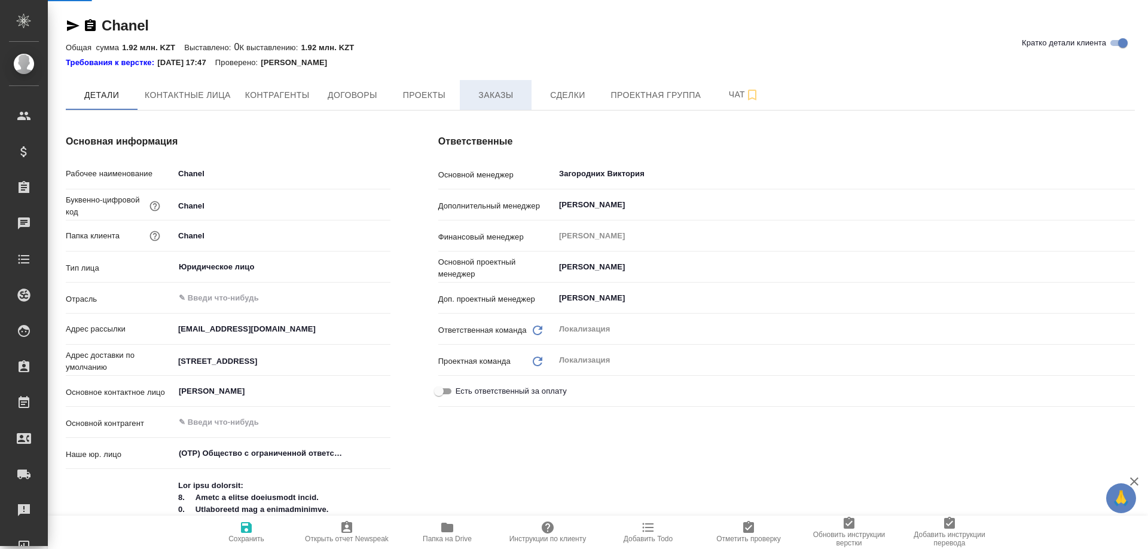
type textarea "x"
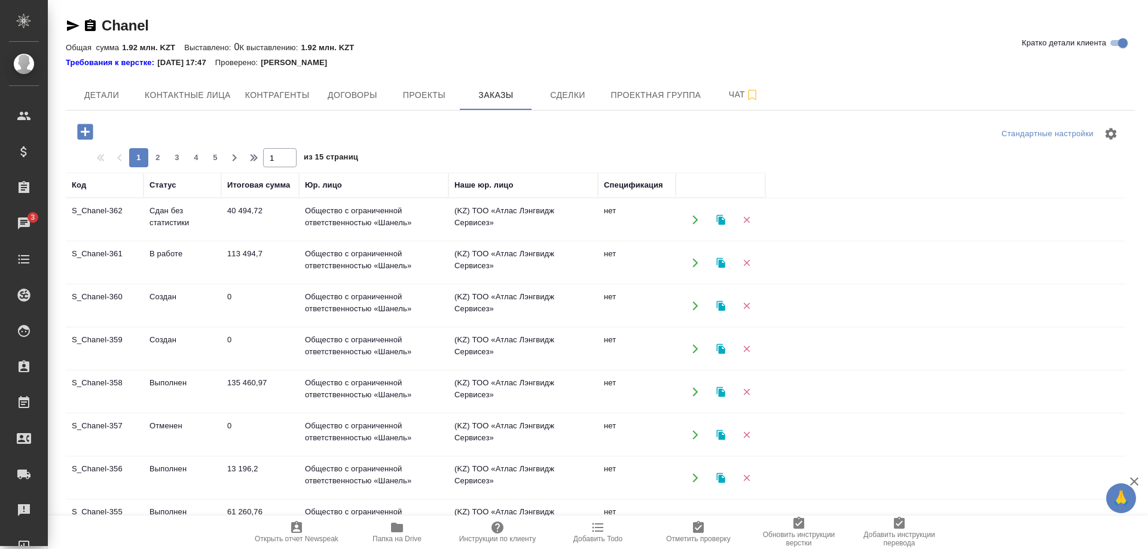
click at [96, 215] on td "S_Chanel-362" at bounding box center [105, 220] width 78 height 42
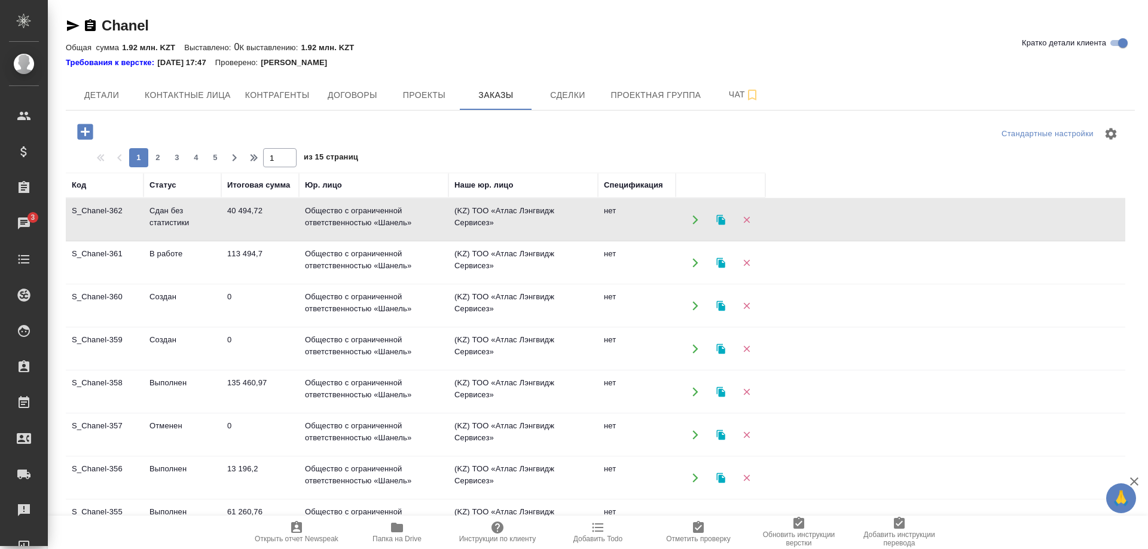
click at [96, 215] on td "S_Chanel-362" at bounding box center [105, 220] width 78 height 42
click at [103, 380] on td "S_Chanel-358" at bounding box center [105, 392] width 78 height 42
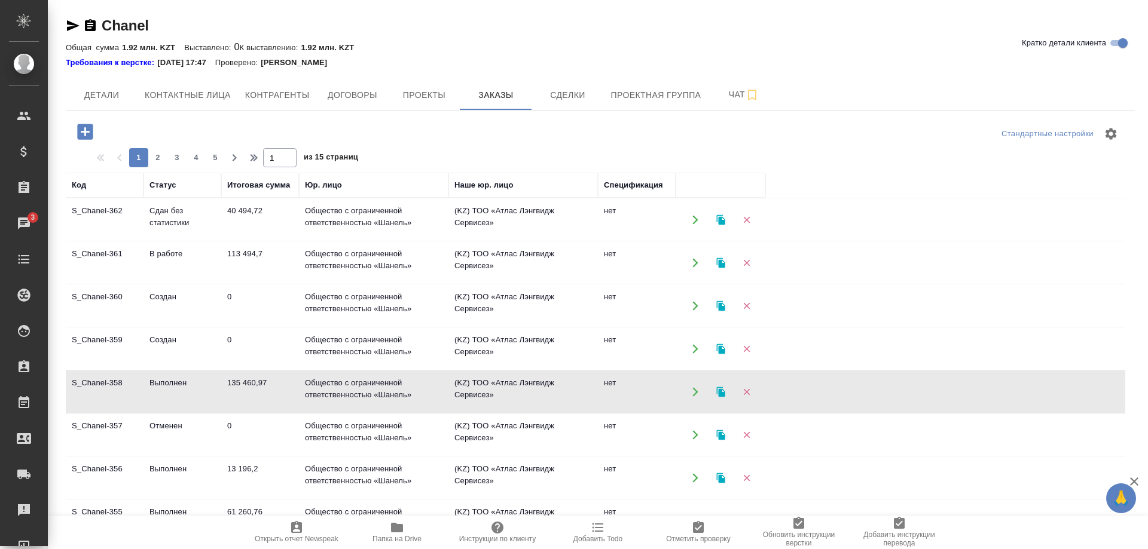
click at [103, 380] on td "S_Chanel-358" at bounding box center [105, 392] width 78 height 42
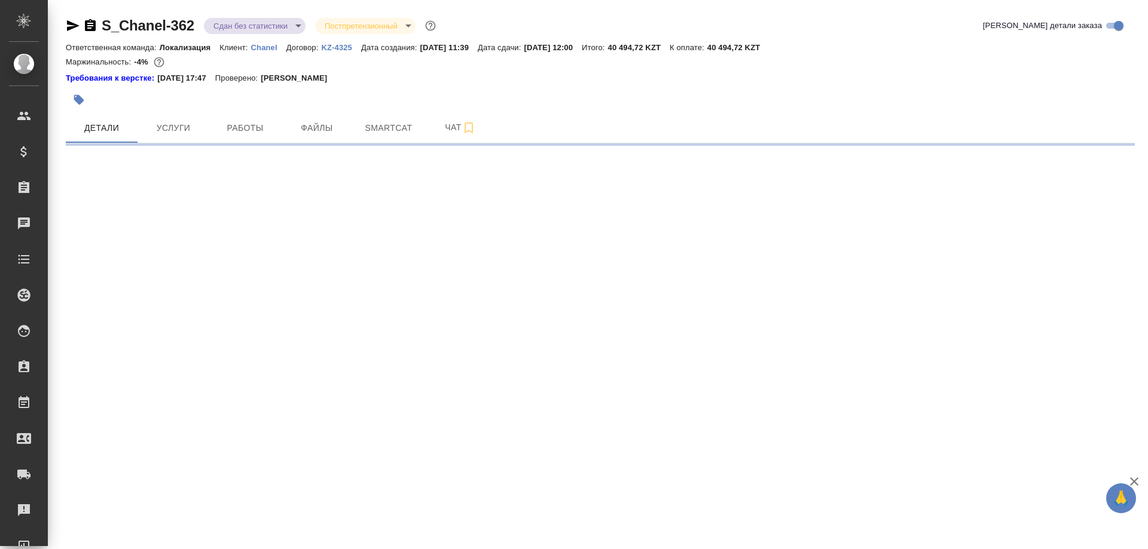
select select "RU"
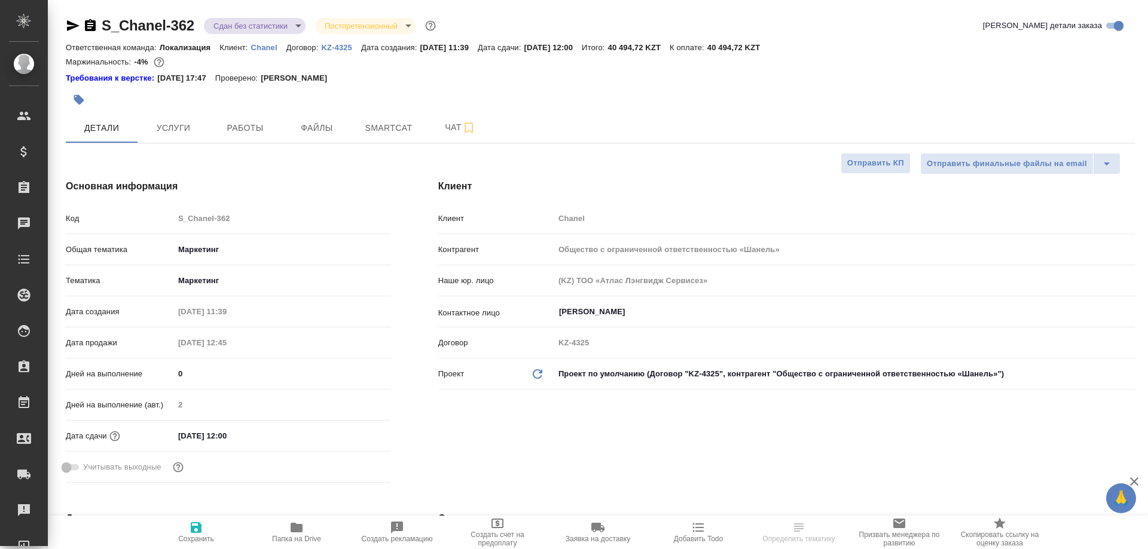
type textarea "x"
click at [243, 129] on span "Работы" at bounding box center [244, 128] width 57 height 15
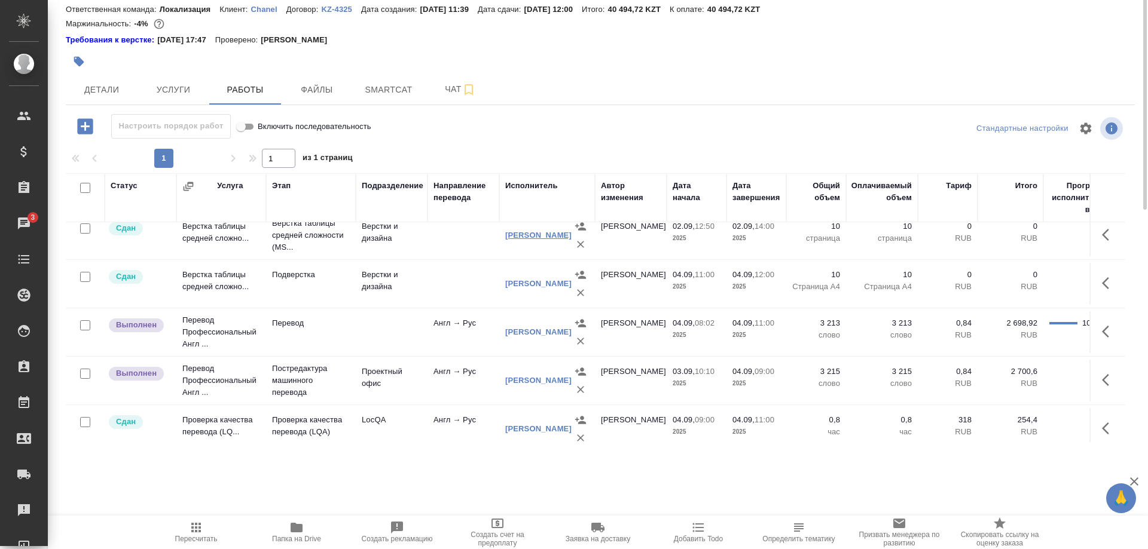
scroll to position [23, 0]
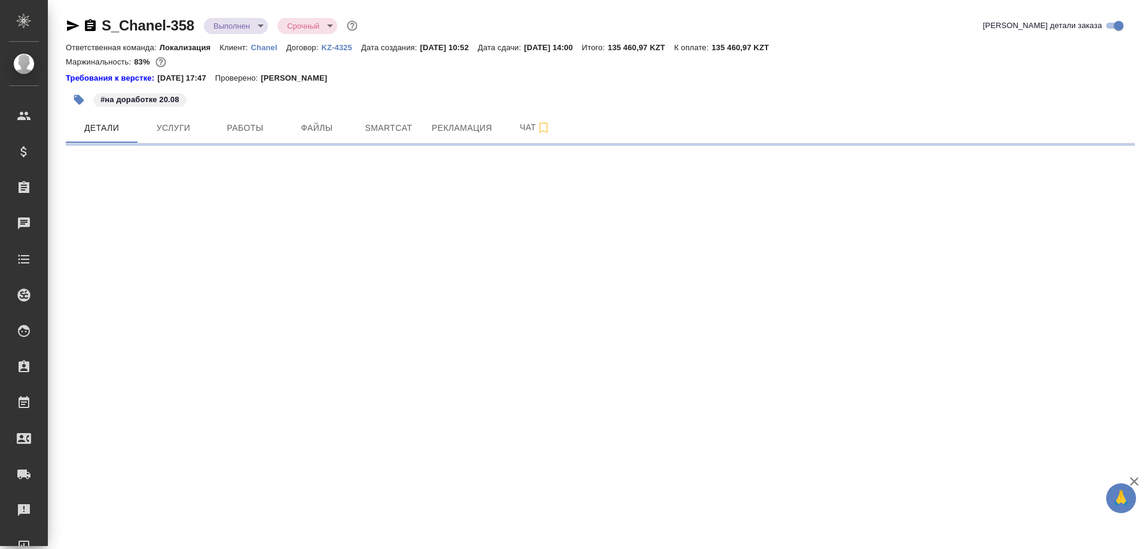
select select "RU"
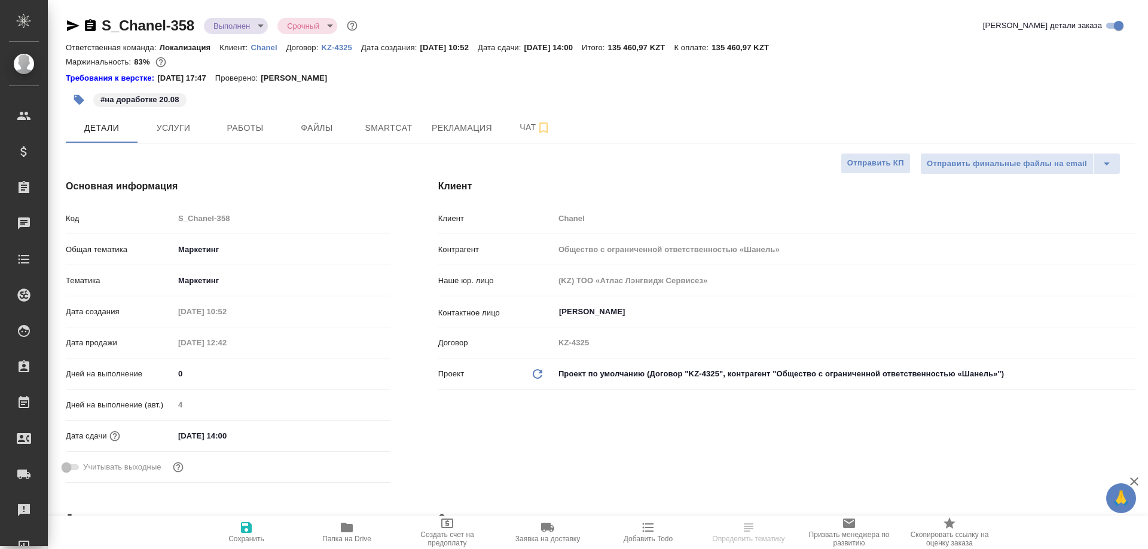
type textarea "x"
click at [480, 140] on button "Рекламация" at bounding box center [461, 128] width 75 height 30
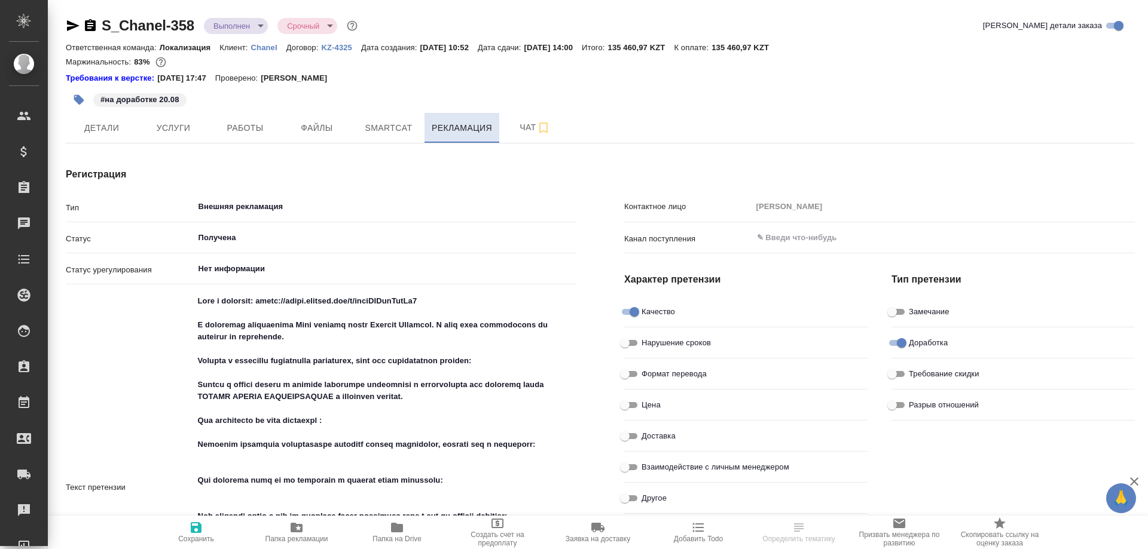
type textarea "x"
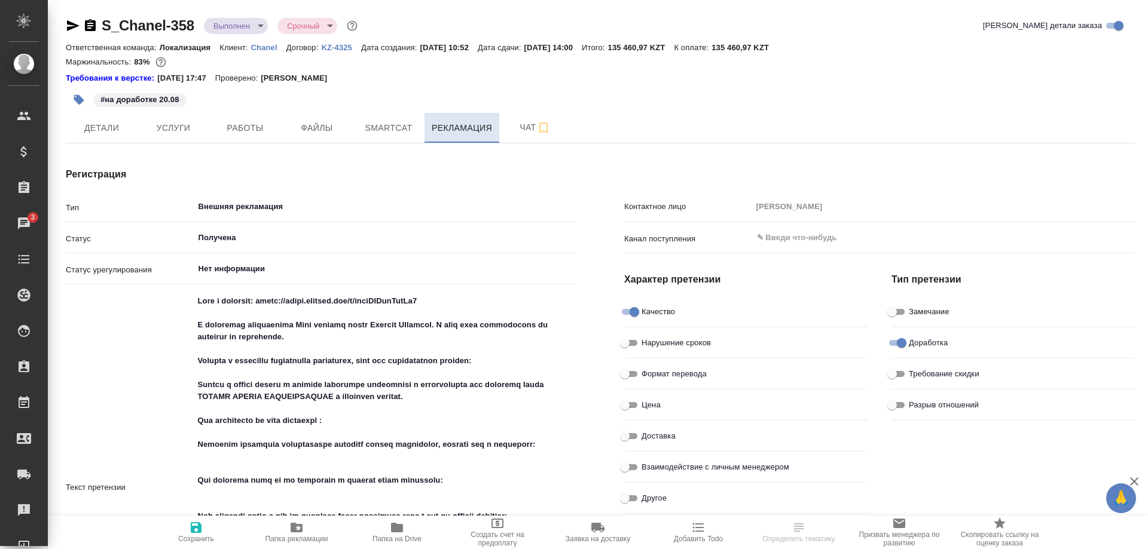
type textarea "x"
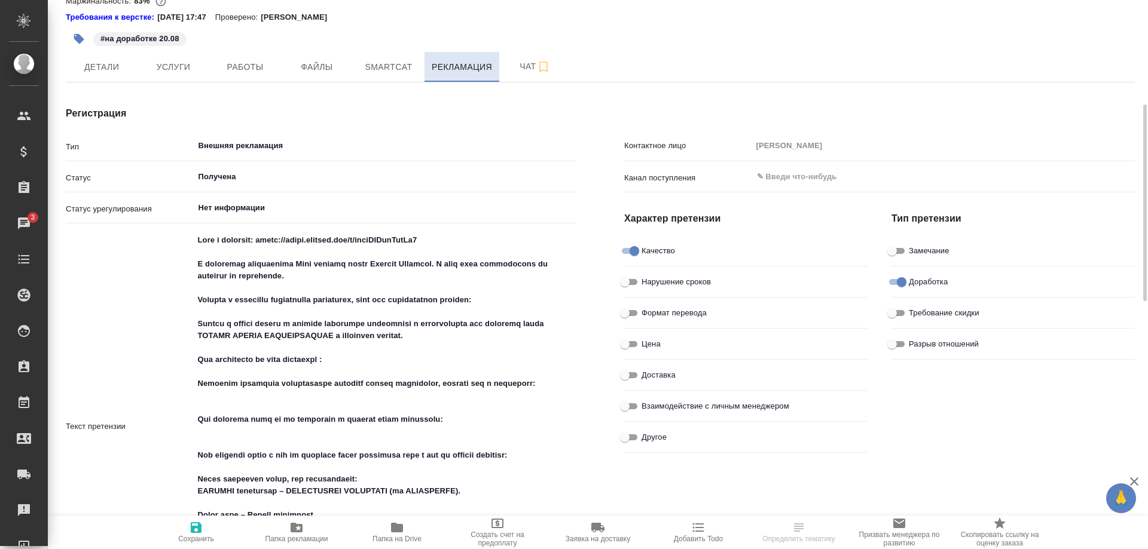
scroll to position [122, 0]
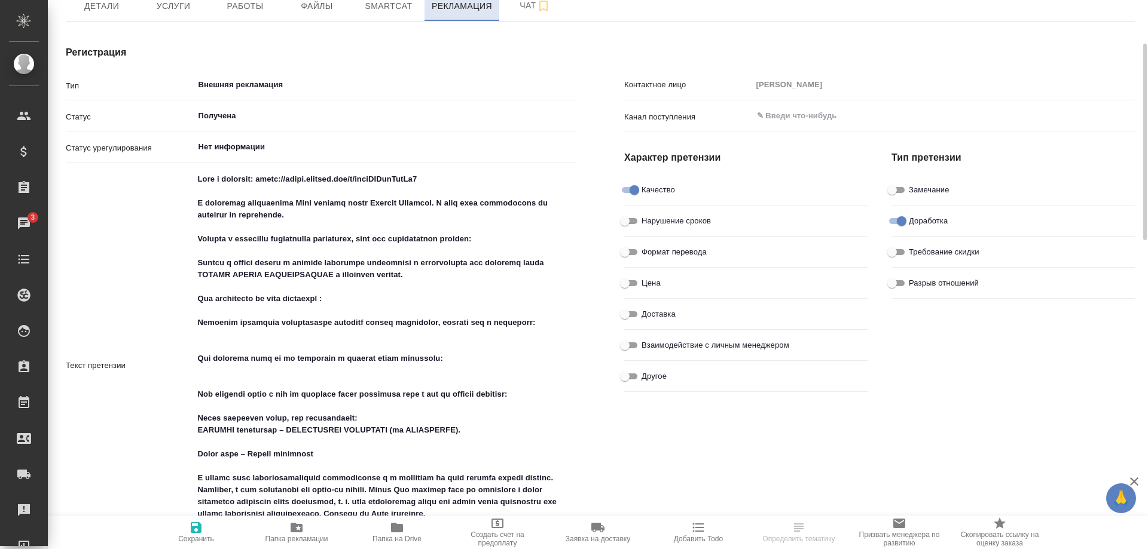
type textarea "x"
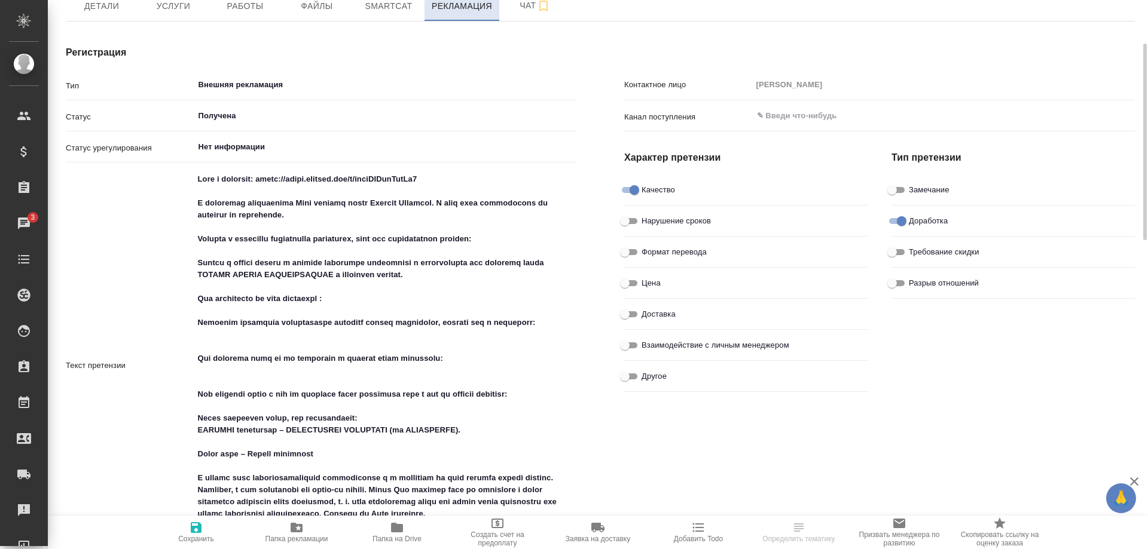
type textarea "x"
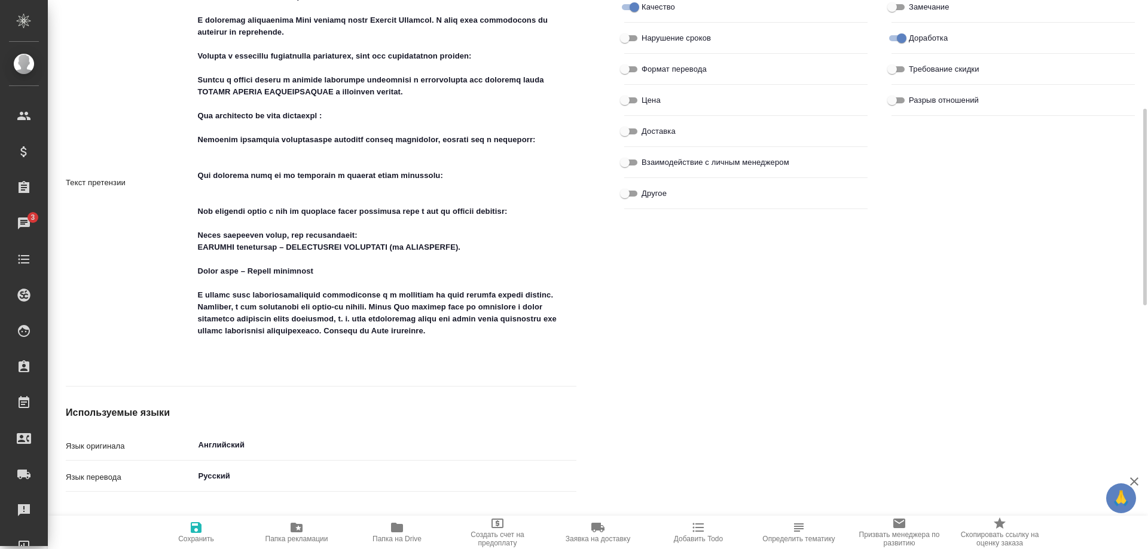
scroll to position [366, 0]
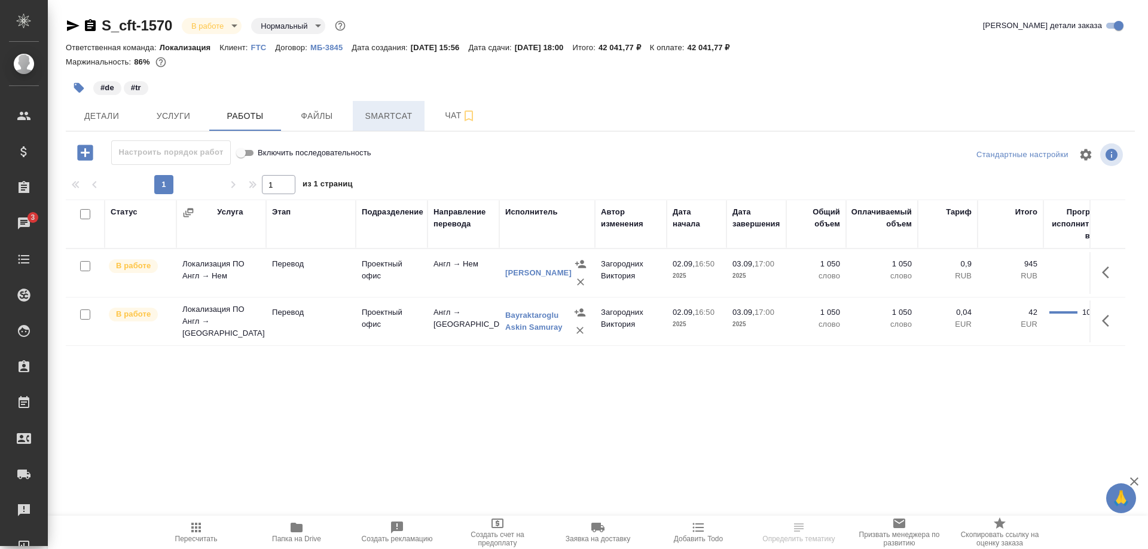
click at [389, 121] on span "Smartcat" at bounding box center [388, 116] width 57 height 15
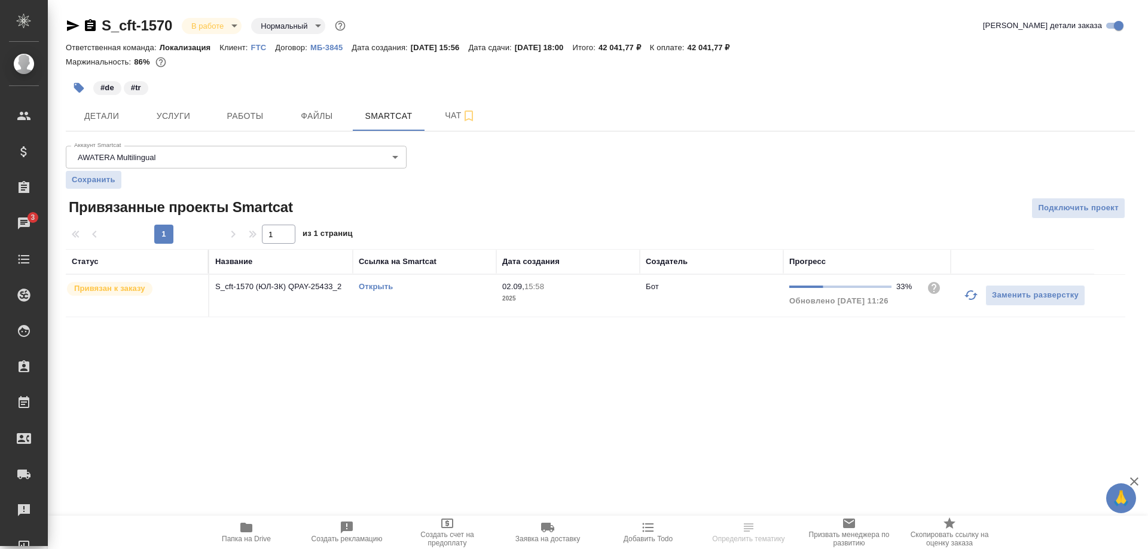
click at [381, 287] on link "Открыть" at bounding box center [376, 286] width 34 height 9
click at [379, 288] on link "Открыть" at bounding box center [376, 286] width 34 height 9
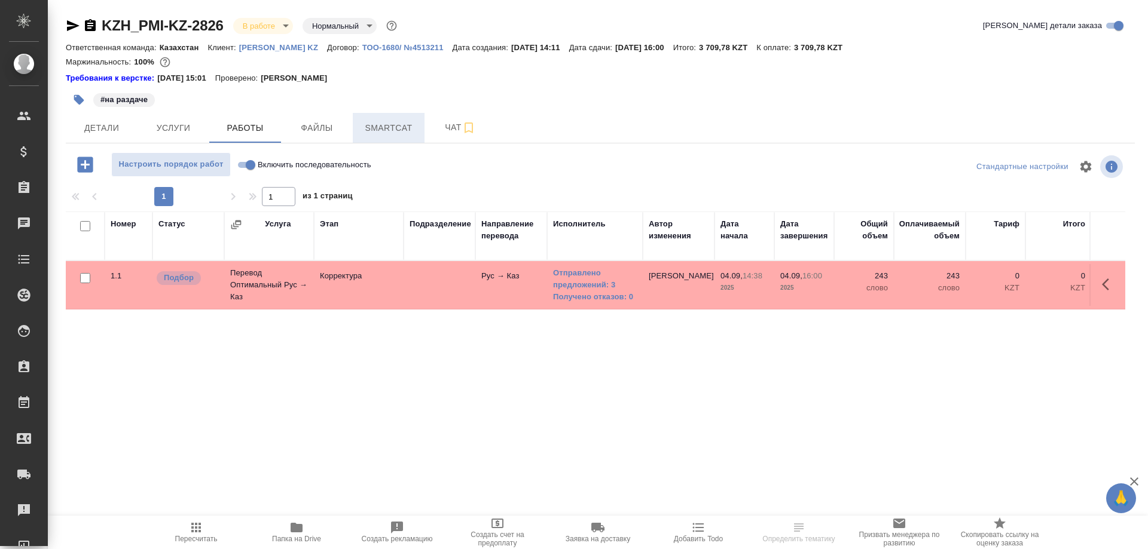
click at [394, 129] on span "Smartcat" at bounding box center [388, 128] width 57 height 15
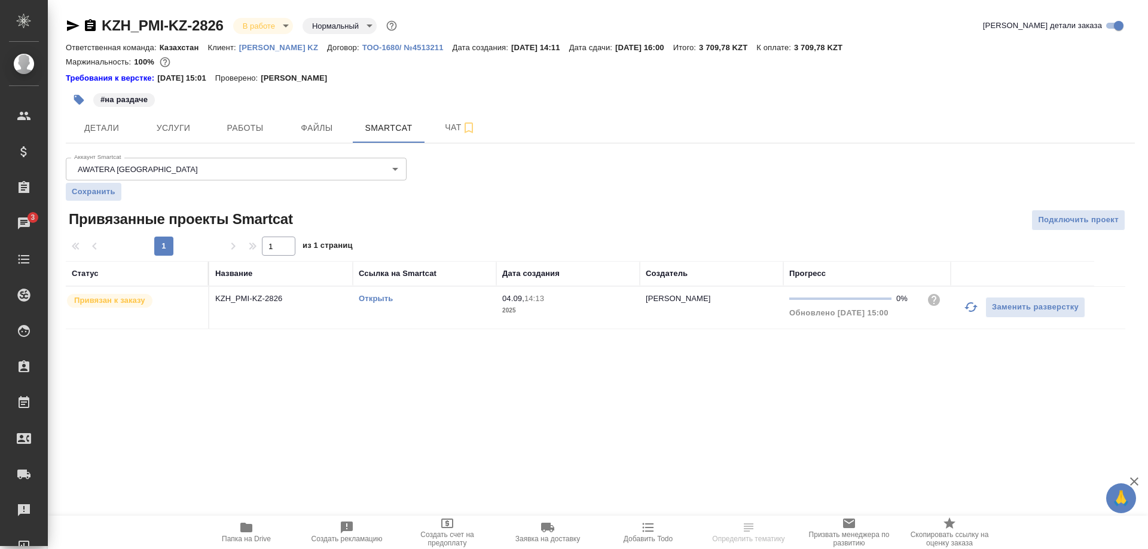
click at [375, 298] on link "Открыть" at bounding box center [376, 298] width 34 height 9
click at [384, 298] on link "Открыть" at bounding box center [376, 298] width 34 height 9
click at [375, 298] on link "Открыть" at bounding box center [376, 298] width 34 height 9
click at [378, 302] on link "Открыть" at bounding box center [376, 298] width 34 height 9
click at [970, 307] on icon "button" at bounding box center [971, 307] width 14 height 14
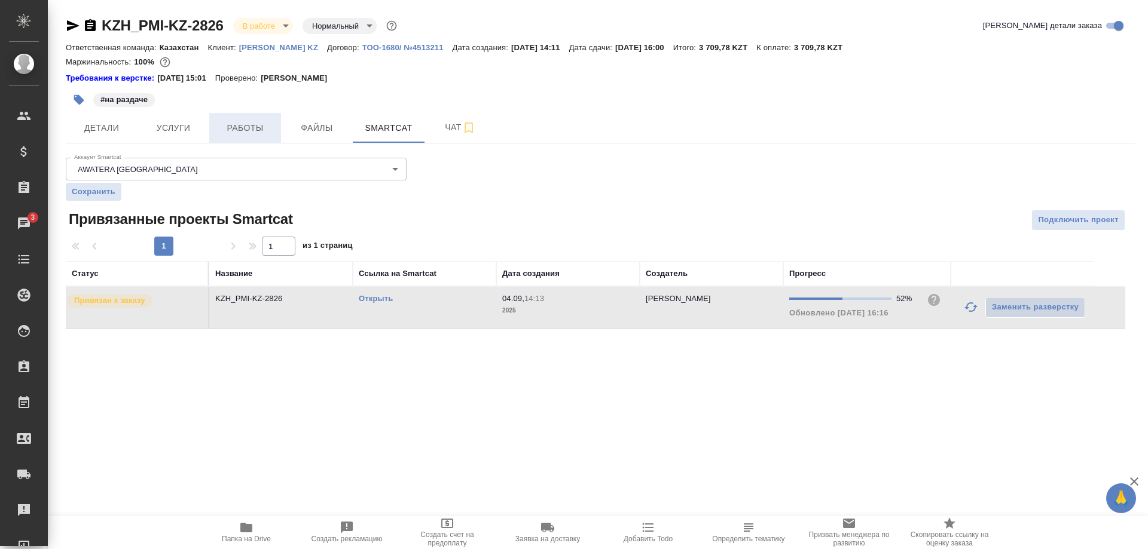
click at [235, 136] on button "Работы" at bounding box center [245, 128] width 72 height 30
